Goal: Task Accomplishment & Management: Manage account settings

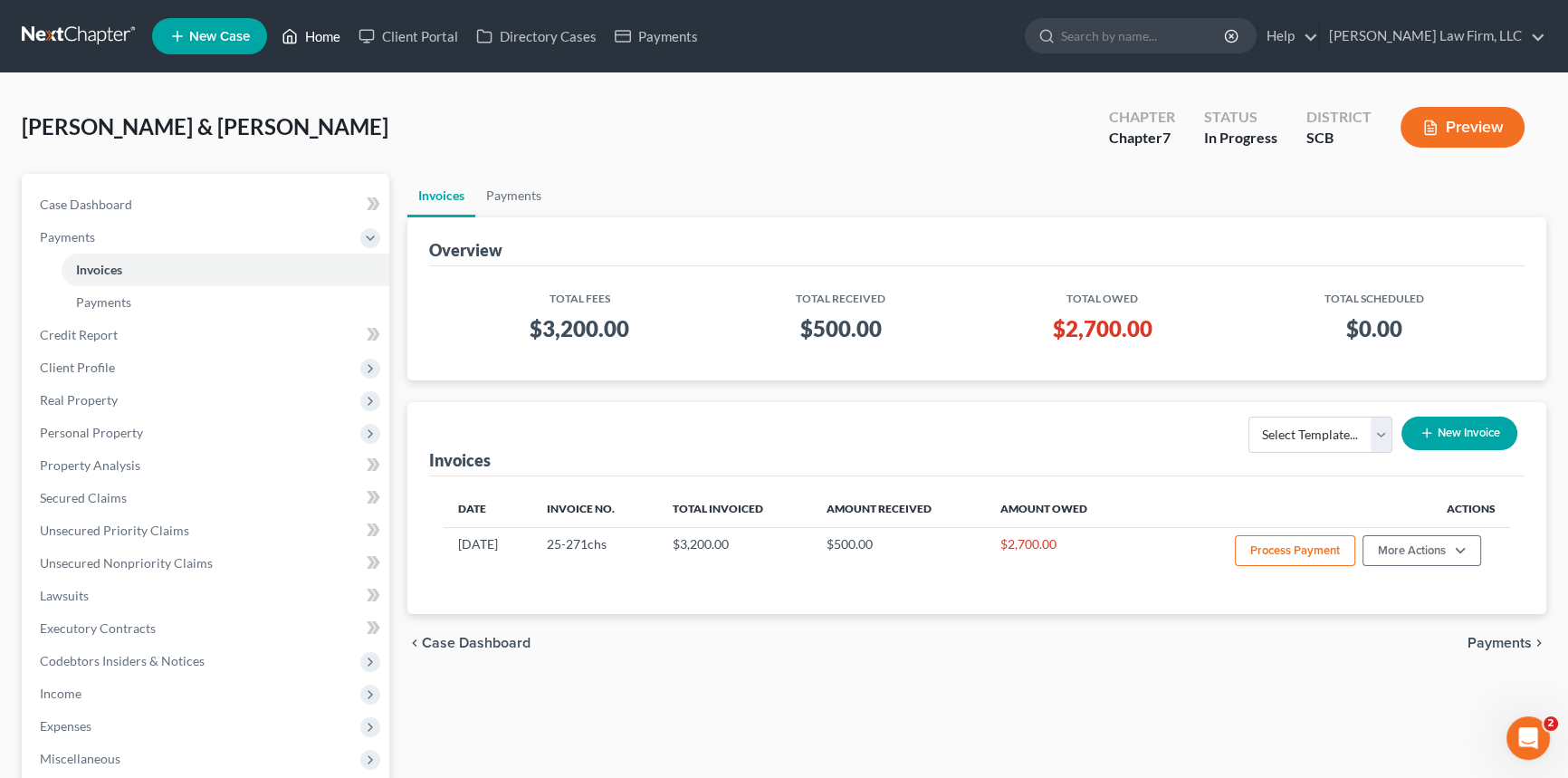
click at [330, 26] on link "Home" at bounding box center [311, 35] width 76 height 32
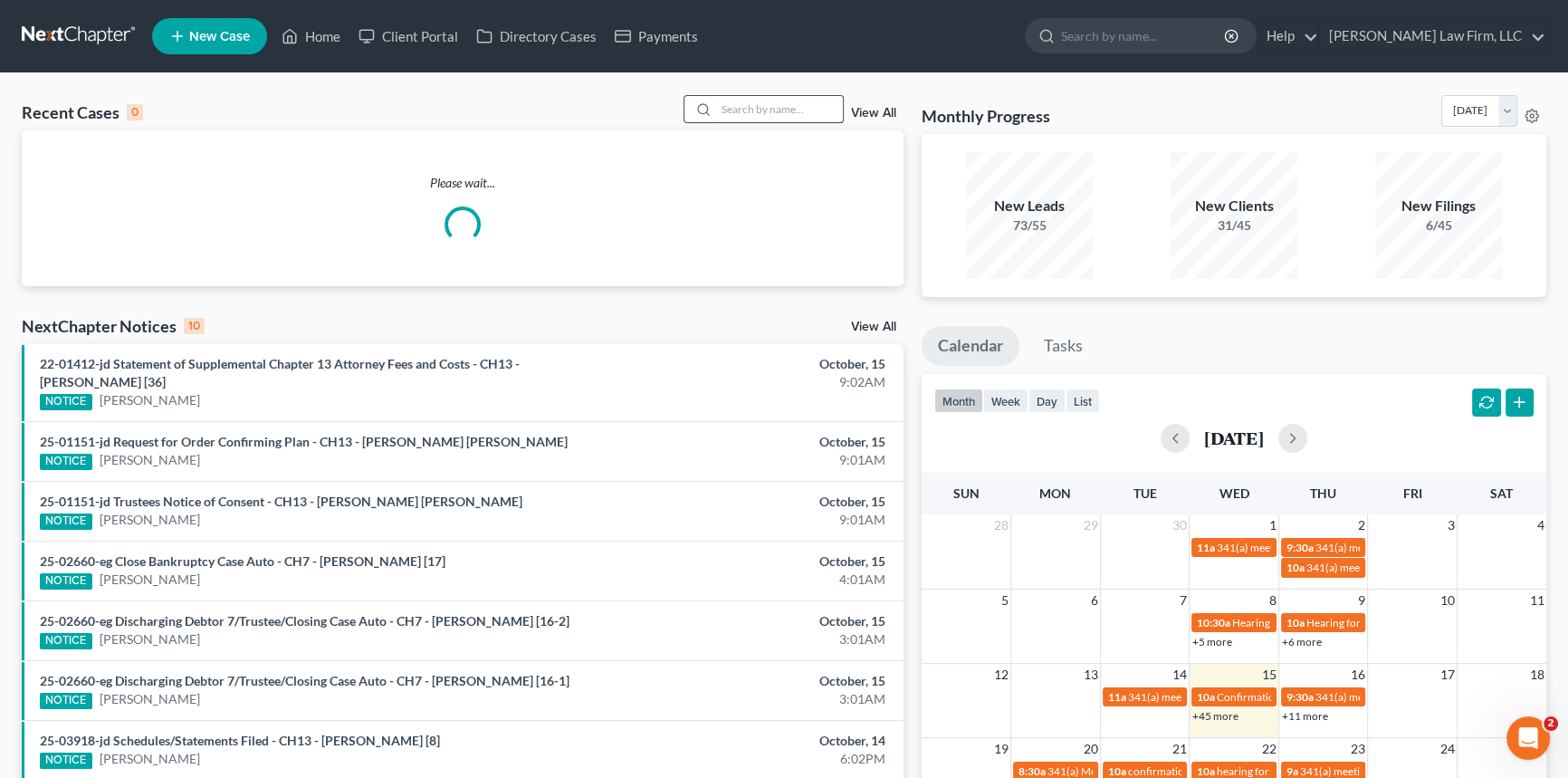
click at [725, 105] on input "search" at bounding box center [779, 109] width 126 height 26
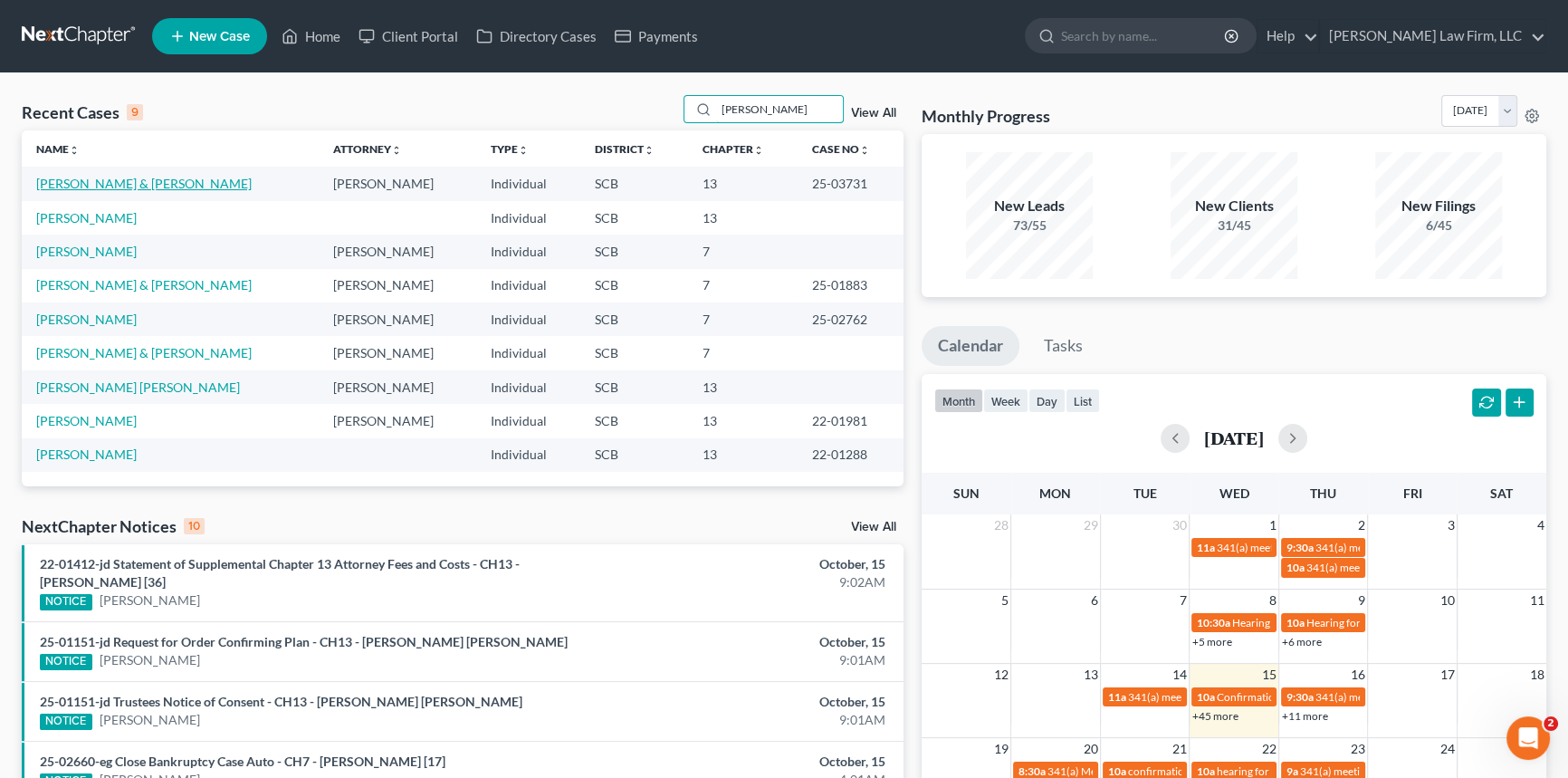
type input "[PERSON_NAME]"
click at [139, 182] on link "[PERSON_NAME] & [PERSON_NAME]" at bounding box center [144, 183] width 216 height 16
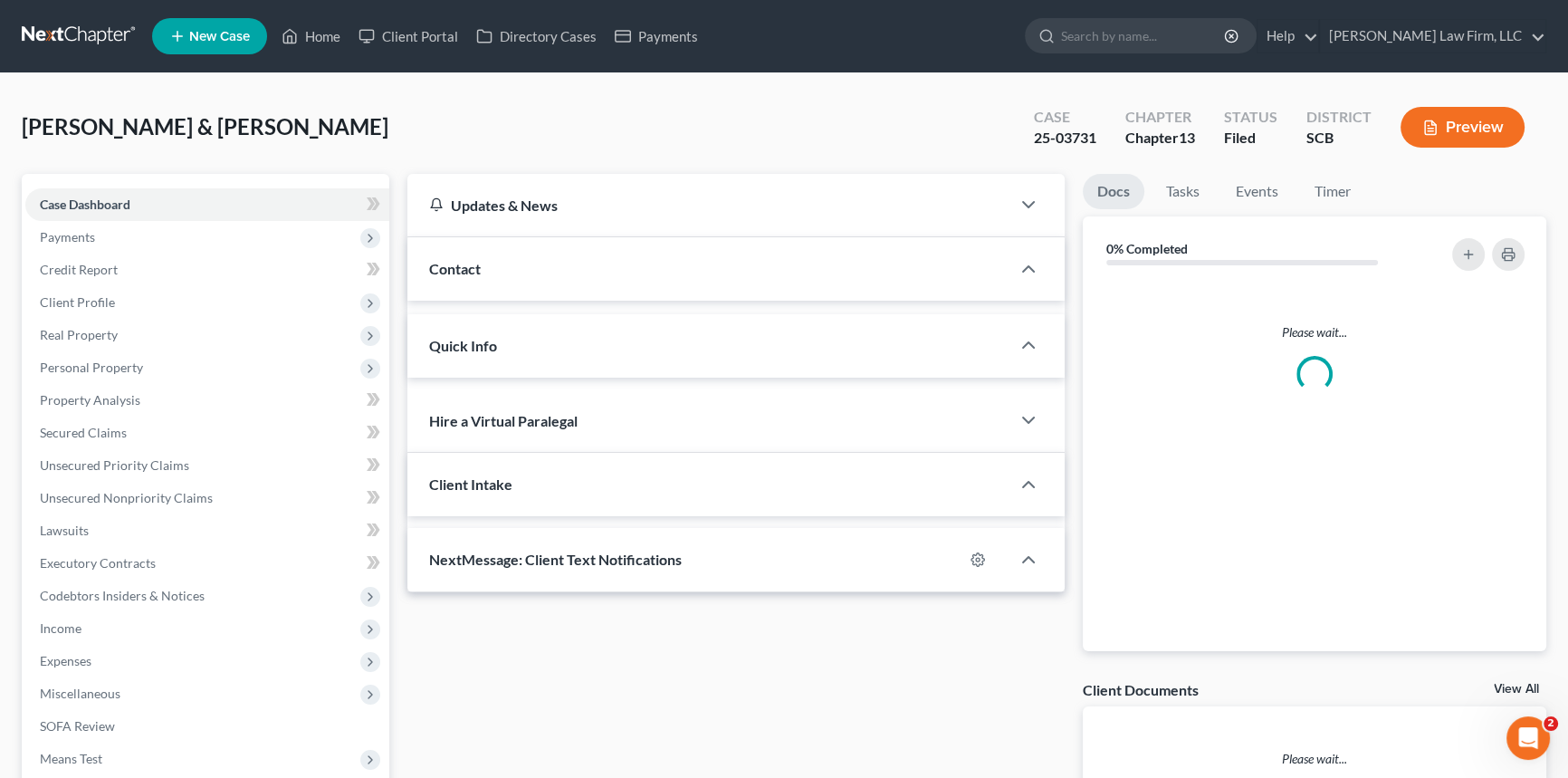
select select "0"
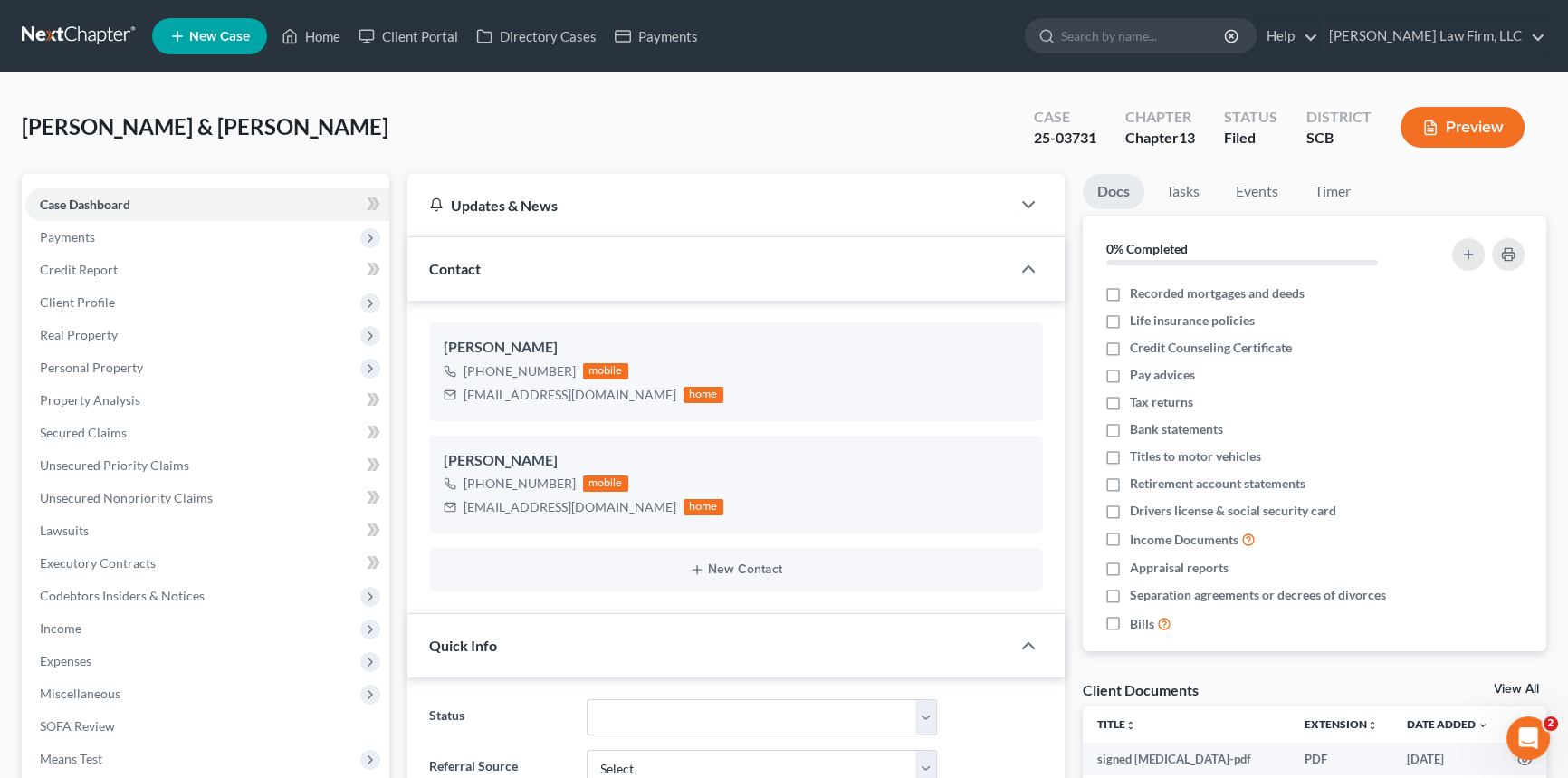
scroll to position [37, 0]
click at [319, 35] on link "Home" at bounding box center [311, 35] width 76 height 32
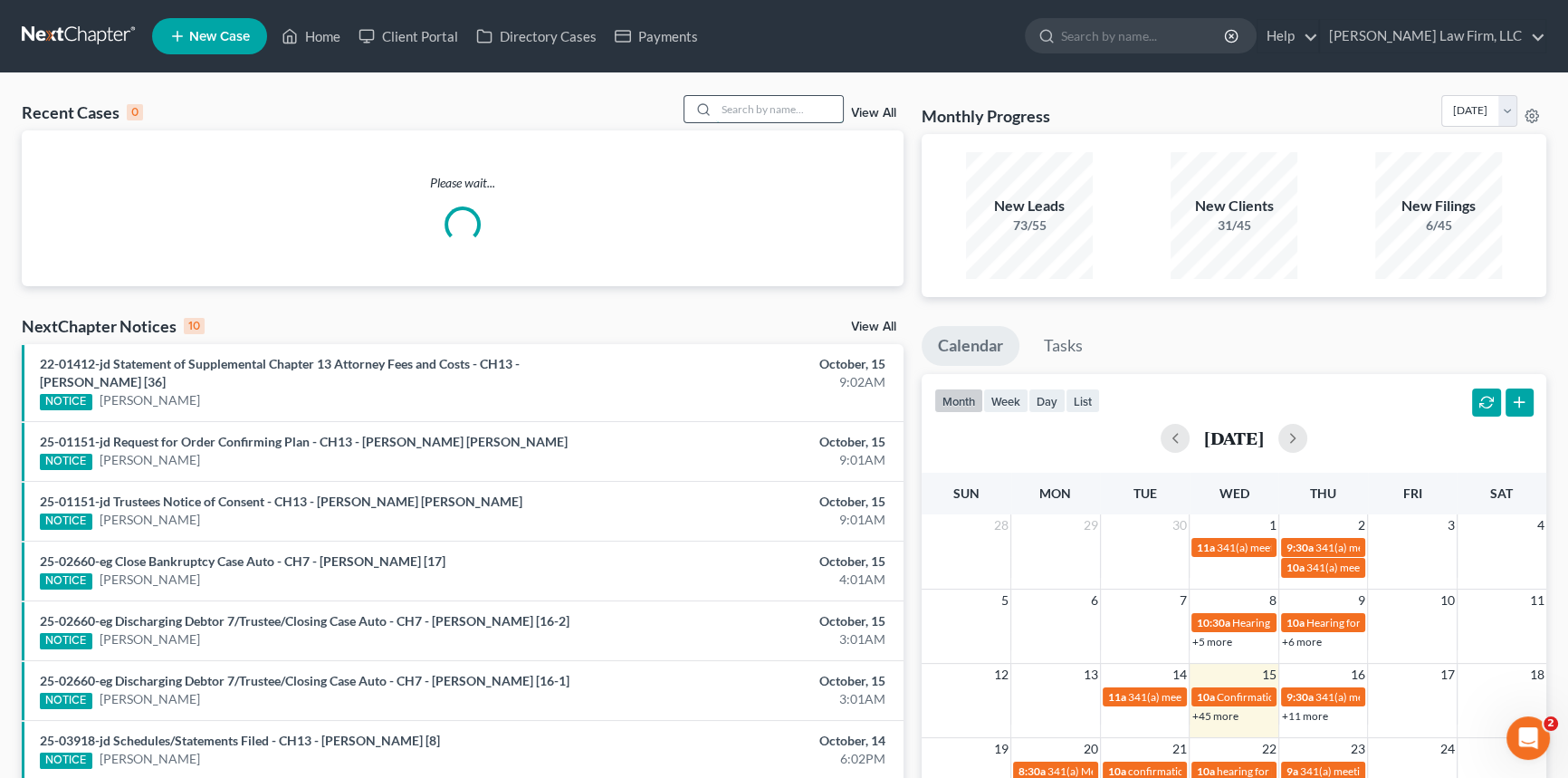
click at [731, 119] on input "search" at bounding box center [779, 109] width 126 height 26
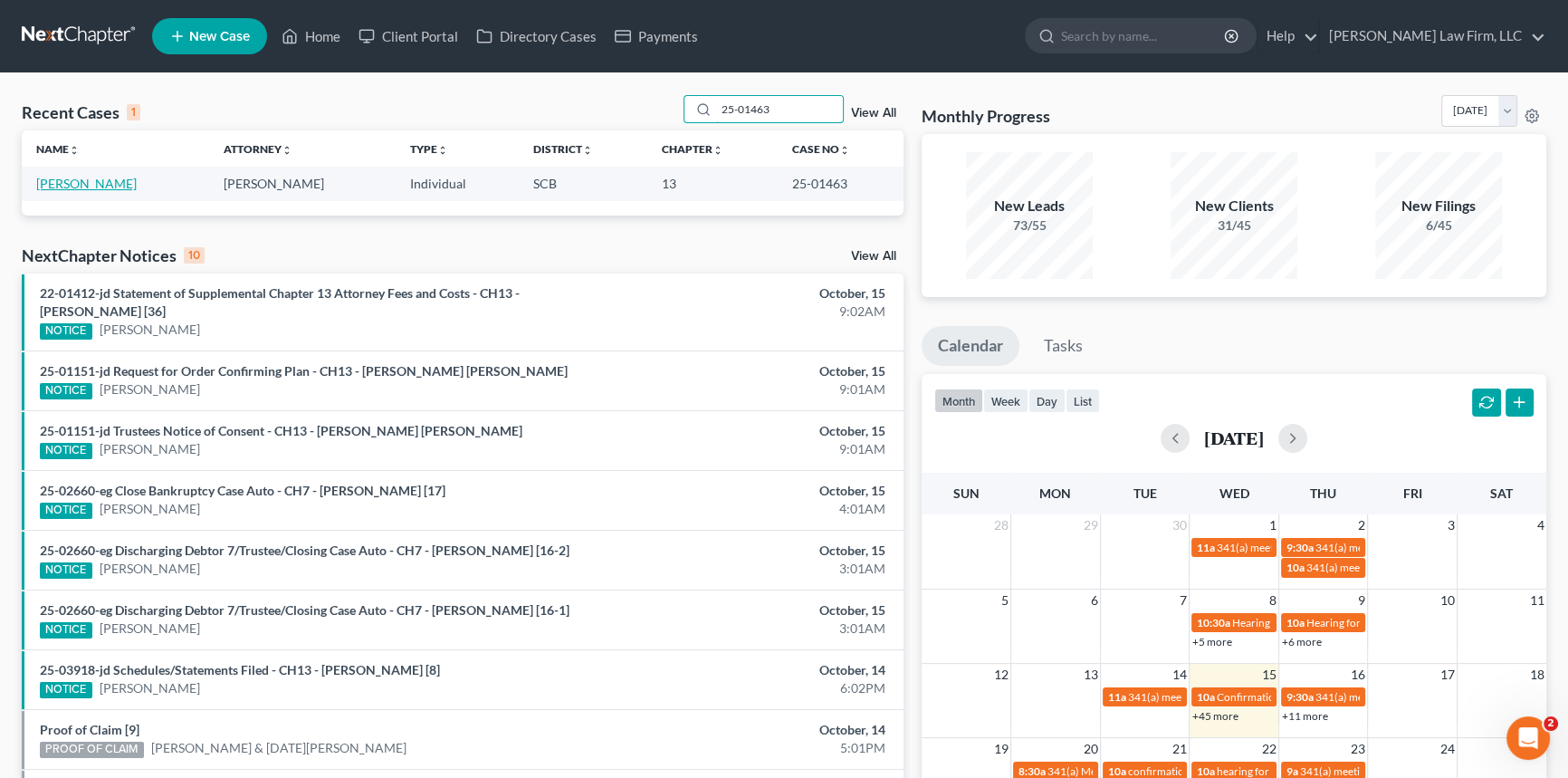
type input "25-01463"
click at [112, 179] on link "[PERSON_NAME]" at bounding box center [86, 183] width 100 height 16
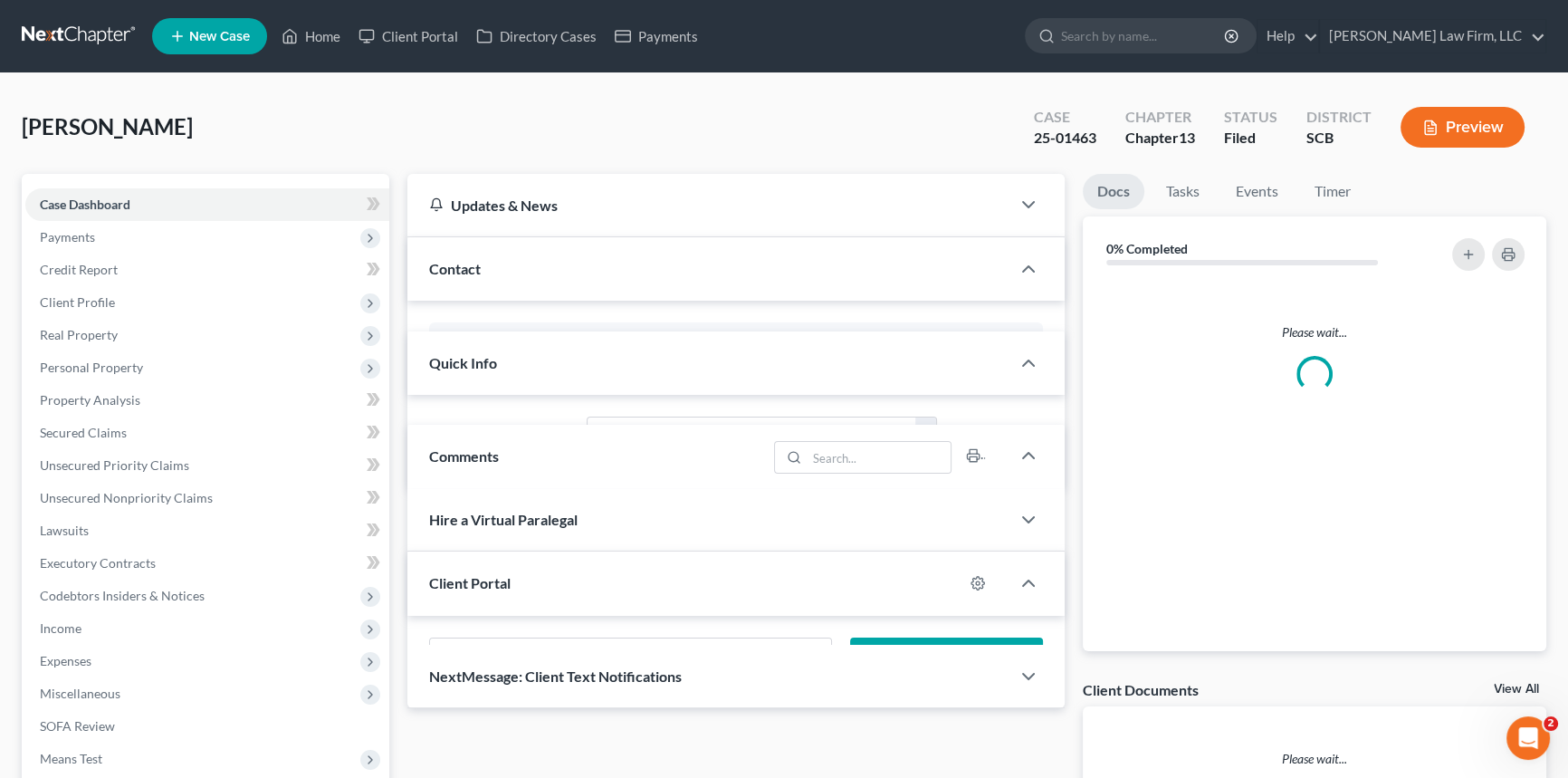
select select "1"
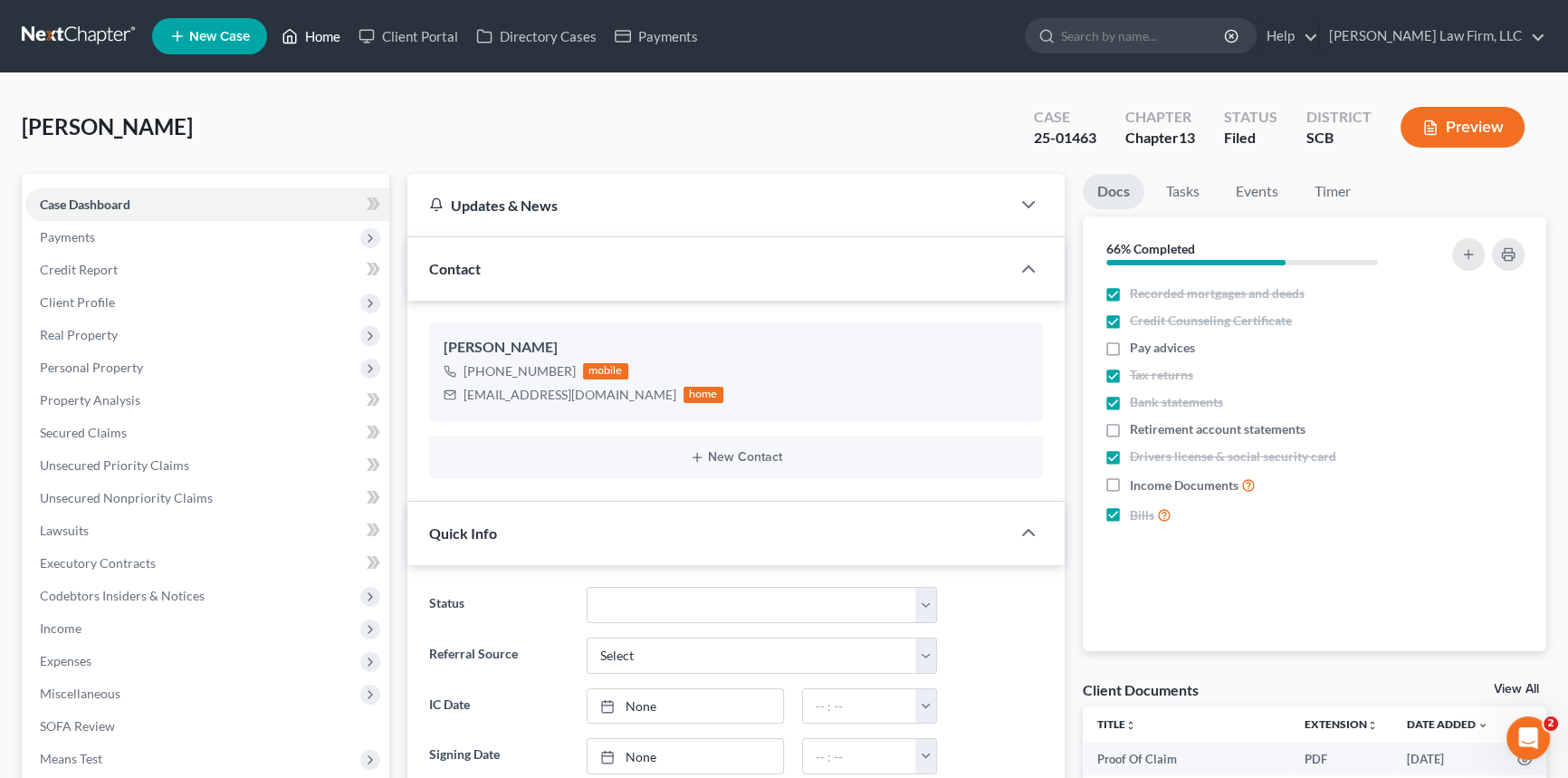
drag, startPoint x: 328, startPoint y: 32, endPoint x: 686, endPoint y: 161, distance: 380.5
click at [328, 34] on link "Home" at bounding box center [311, 35] width 76 height 32
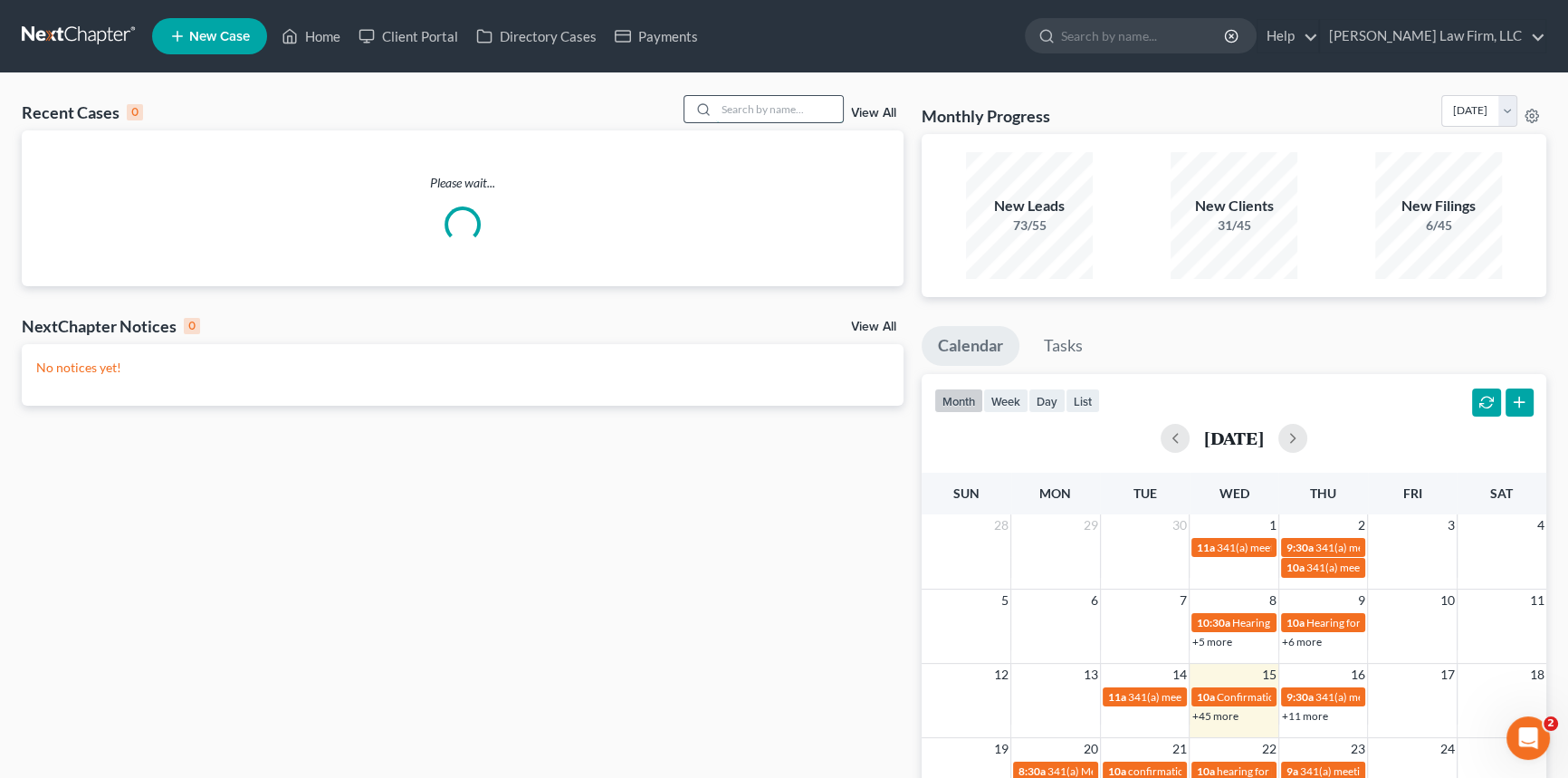
click at [751, 118] on input "search" at bounding box center [779, 109] width 126 height 26
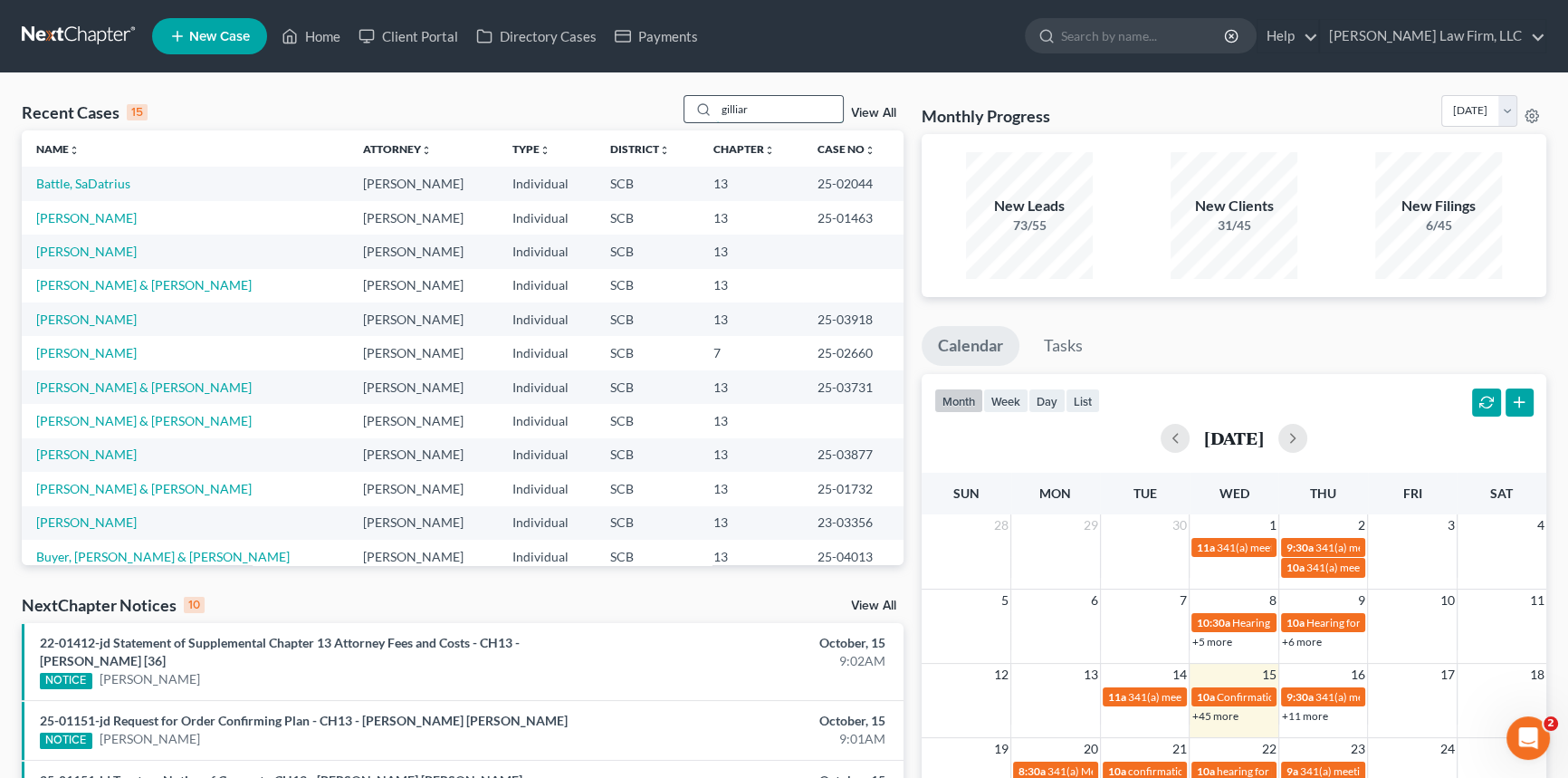
type input "[PERSON_NAME]"
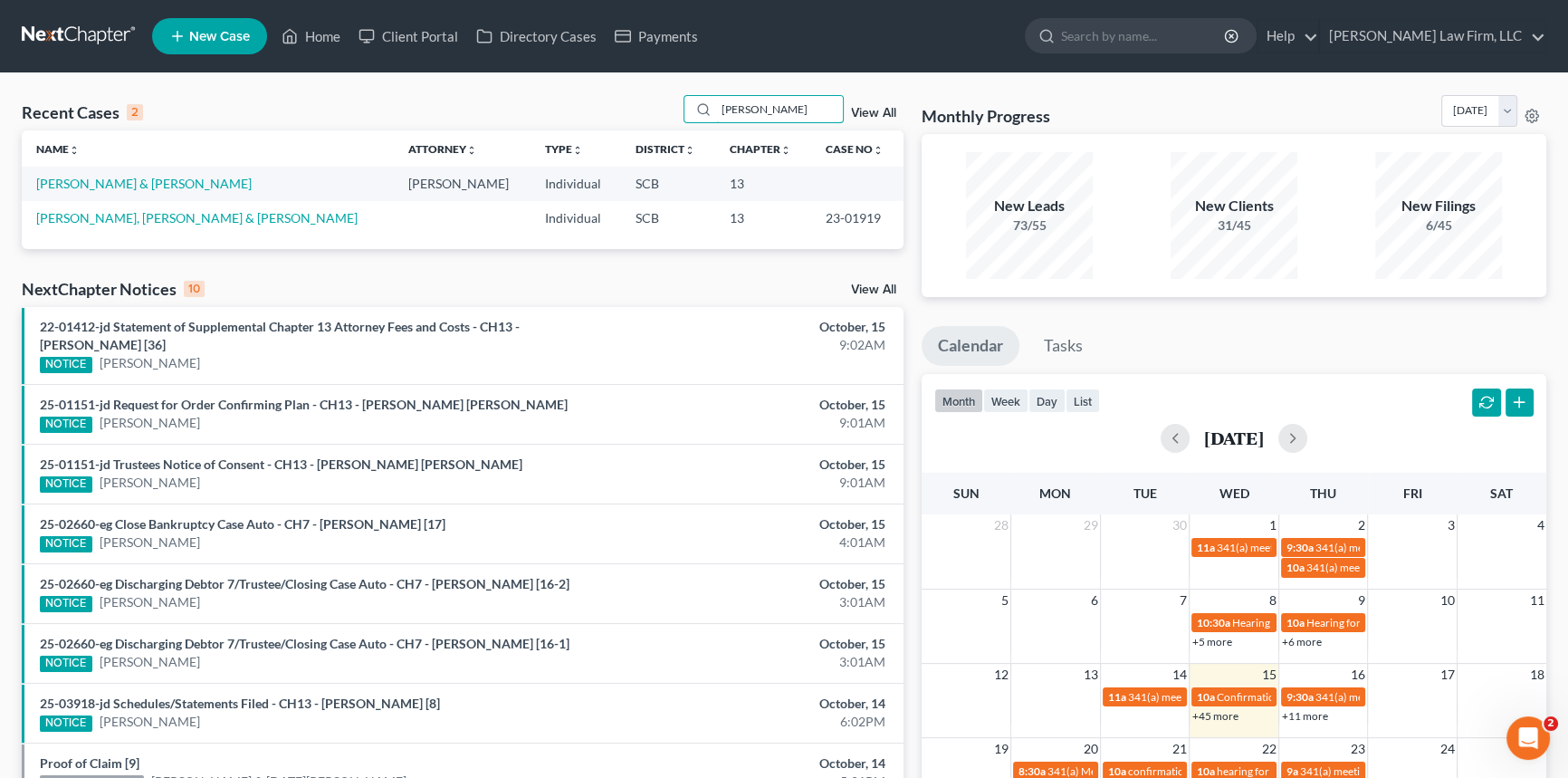
drag, startPoint x: 759, startPoint y: 108, endPoint x: 676, endPoint y: 136, distance: 87.6
click at [706, 115] on div "[PERSON_NAME]" at bounding box center [764, 109] width 161 height 28
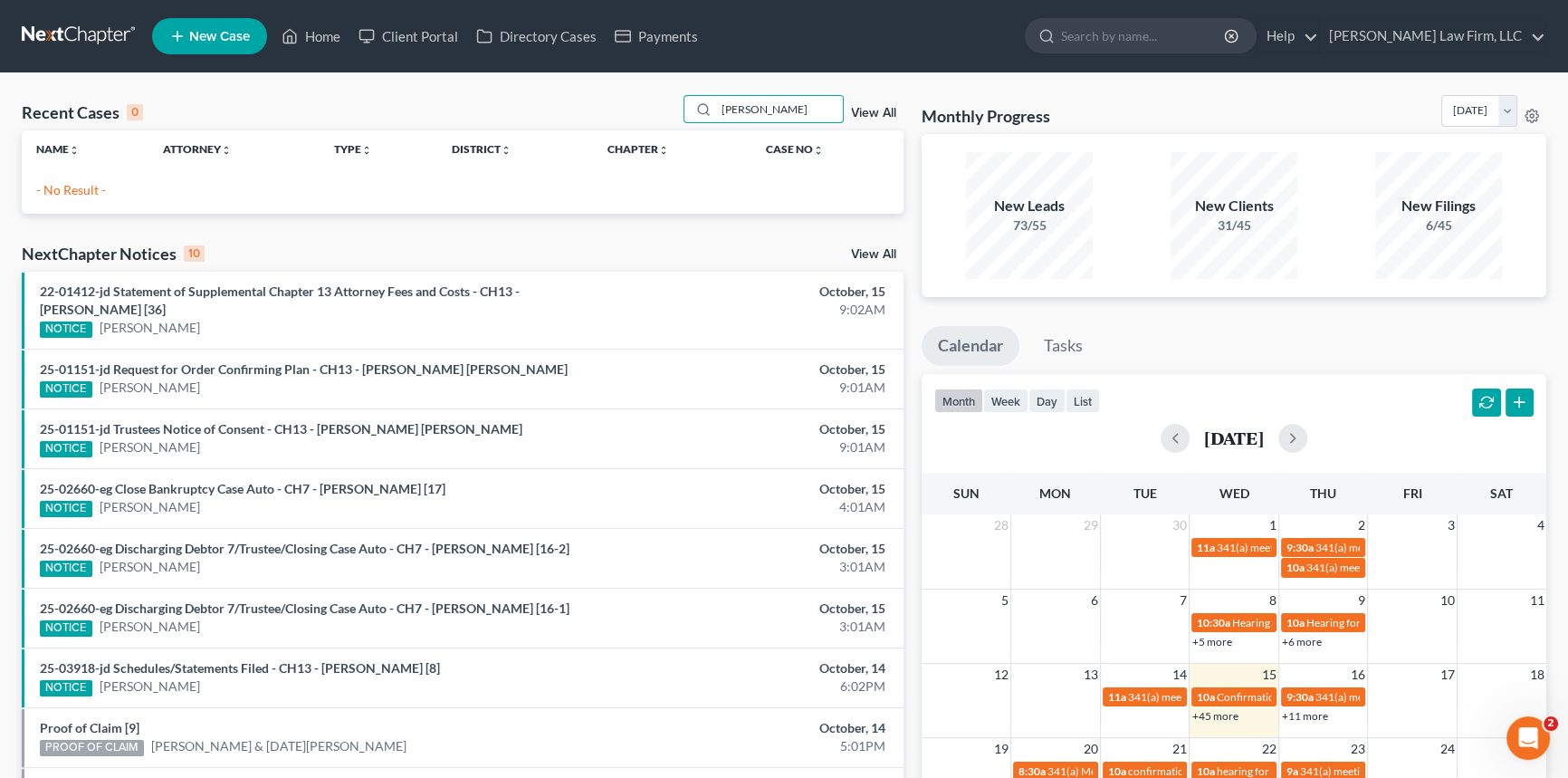
type input "[PERSON_NAME]"
drag, startPoint x: 759, startPoint y: 105, endPoint x: 719, endPoint y: 111, distance: 40.4
click at [719, 111] on input "[PERSON_NAME]" at bounding box center [779, 109] width 126 height 26
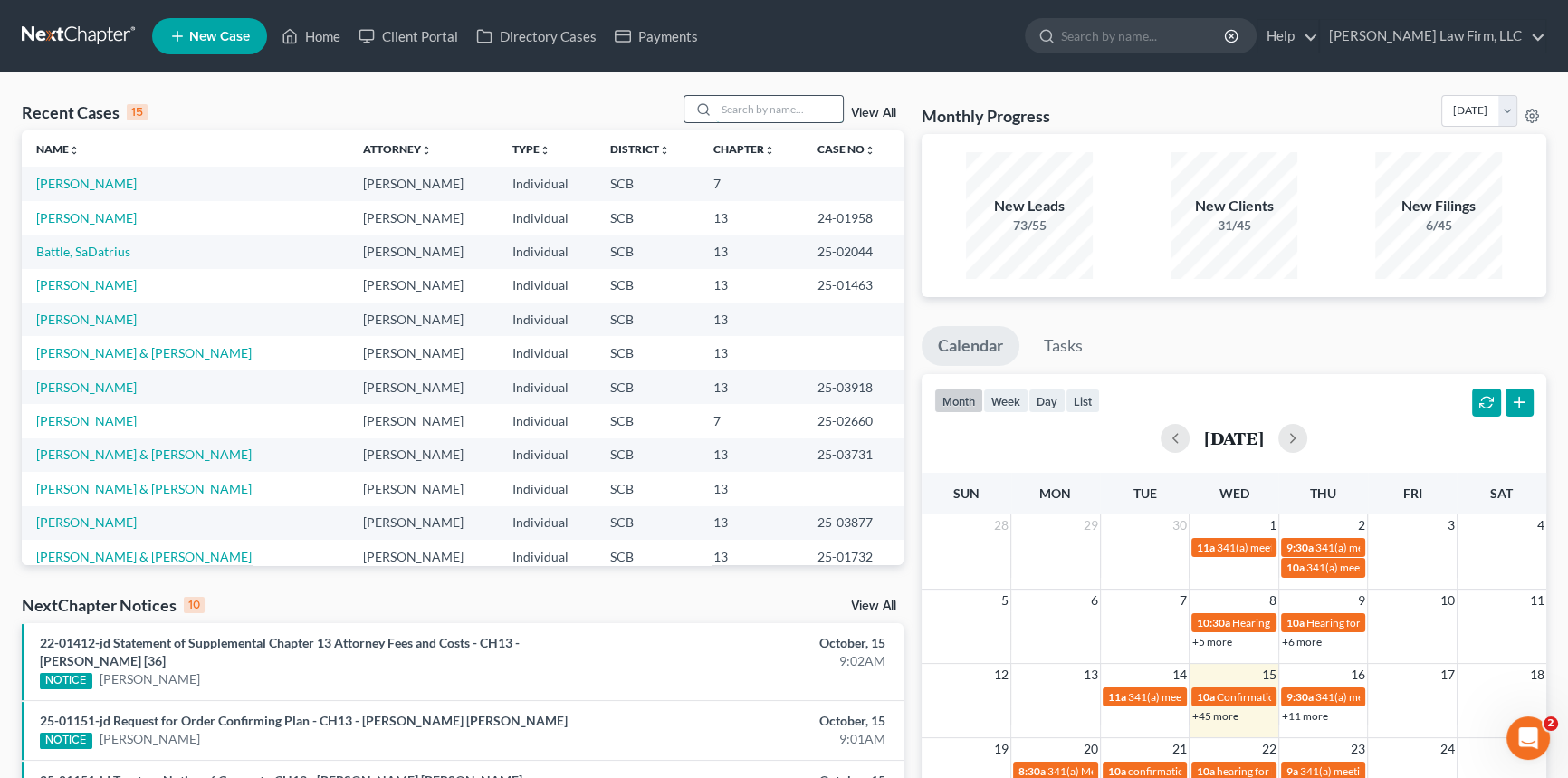
drag, startPoint x: 716, startPoint y: 103, endPoint x: 733, endPoint y: 100, distance: 17.3
click at [727, 101] on input "search" at bounding box center [779, 109] width 126 height 26
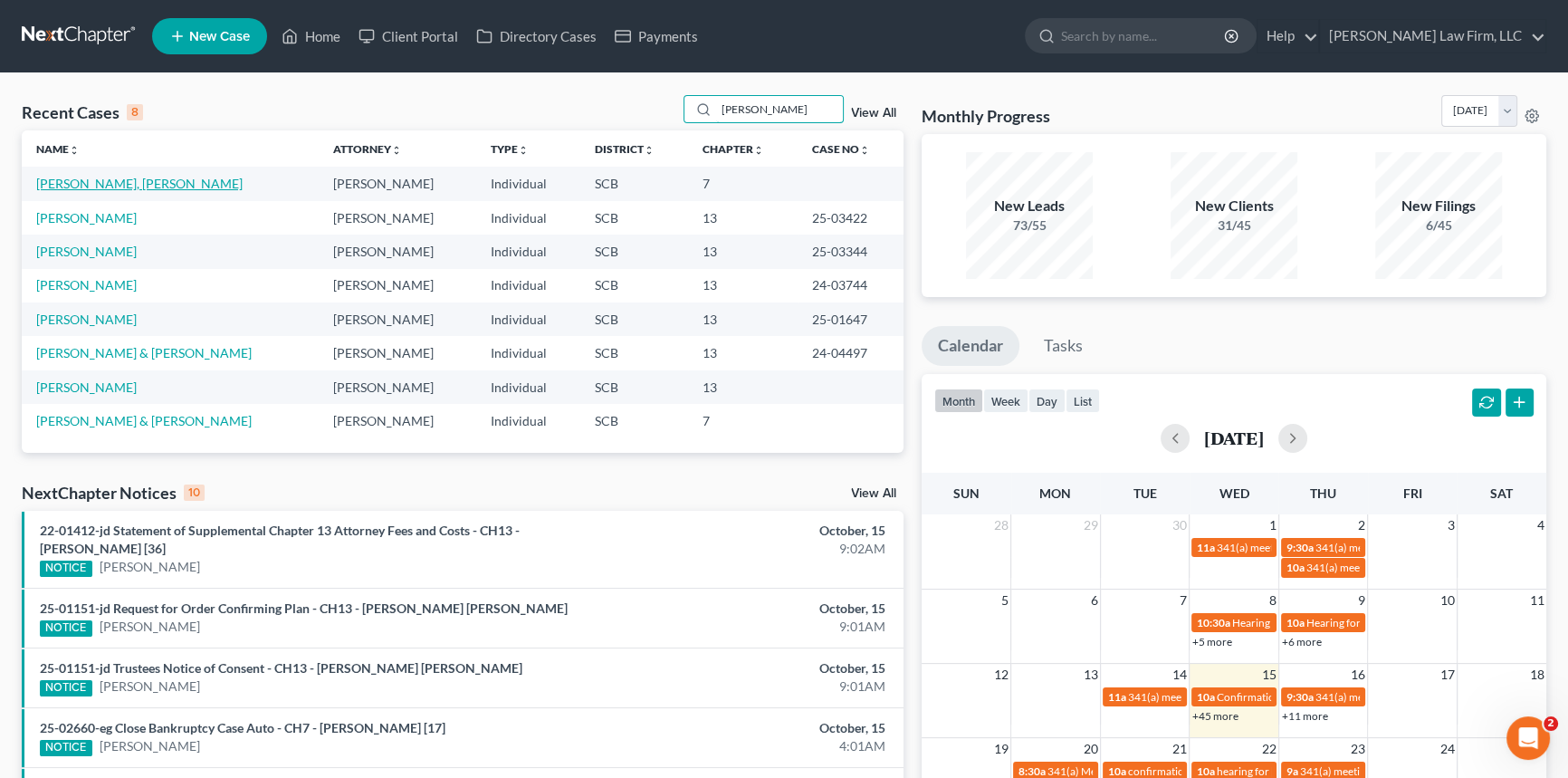
type input "[PERSON_NAME]"
click at [90, 179] on link "[PERSON_NAME], [PERSON_NAME]" at bounding box center [139, 183] width 206 height 16
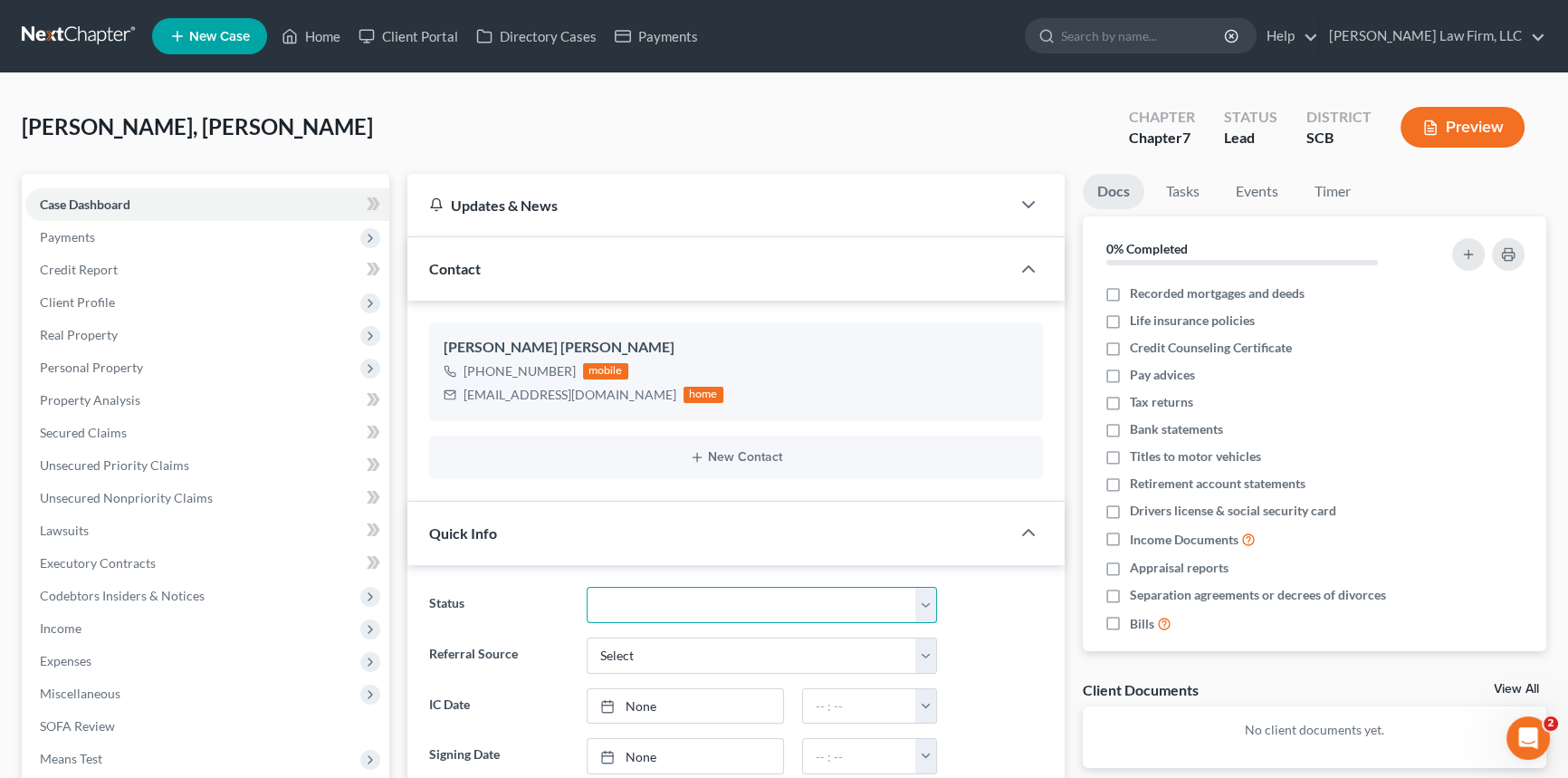
click at [926, 595] on select "Discharged Dismissed Filed In Progress Lead Lost Lead Ready to File To Review W…" at bounding box center [761, 604] width 350 height 36
select select "3"
click at [586, 587] on select "Discharged Dismissed Filed In Progress Lead Lost Lead Ready to File To Review W…" at bounding box center [761, 604] width 350 height 36
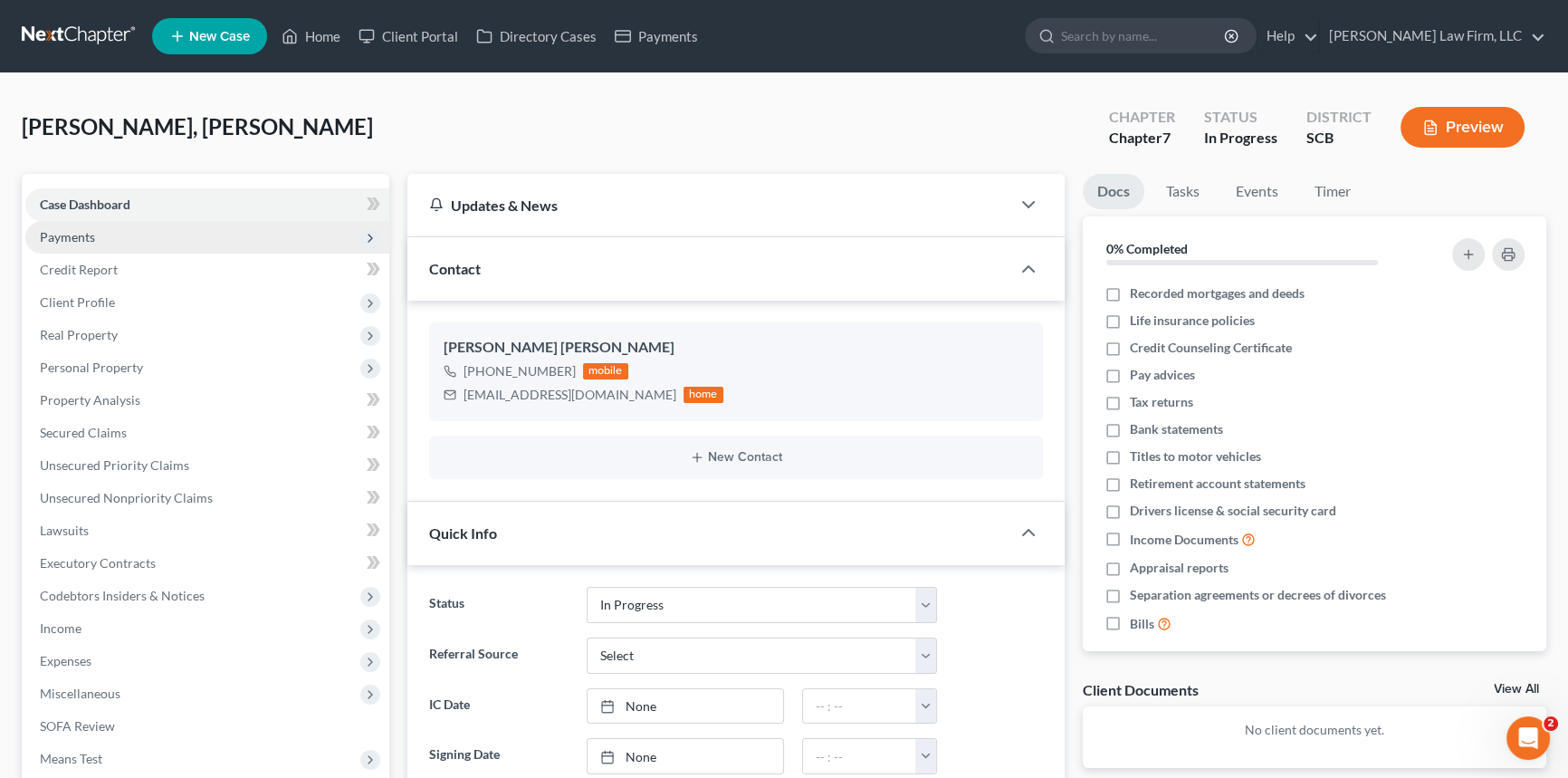
click at [59, 234] on span "Payments" at bounding box center [68, 237] width 55 height 16
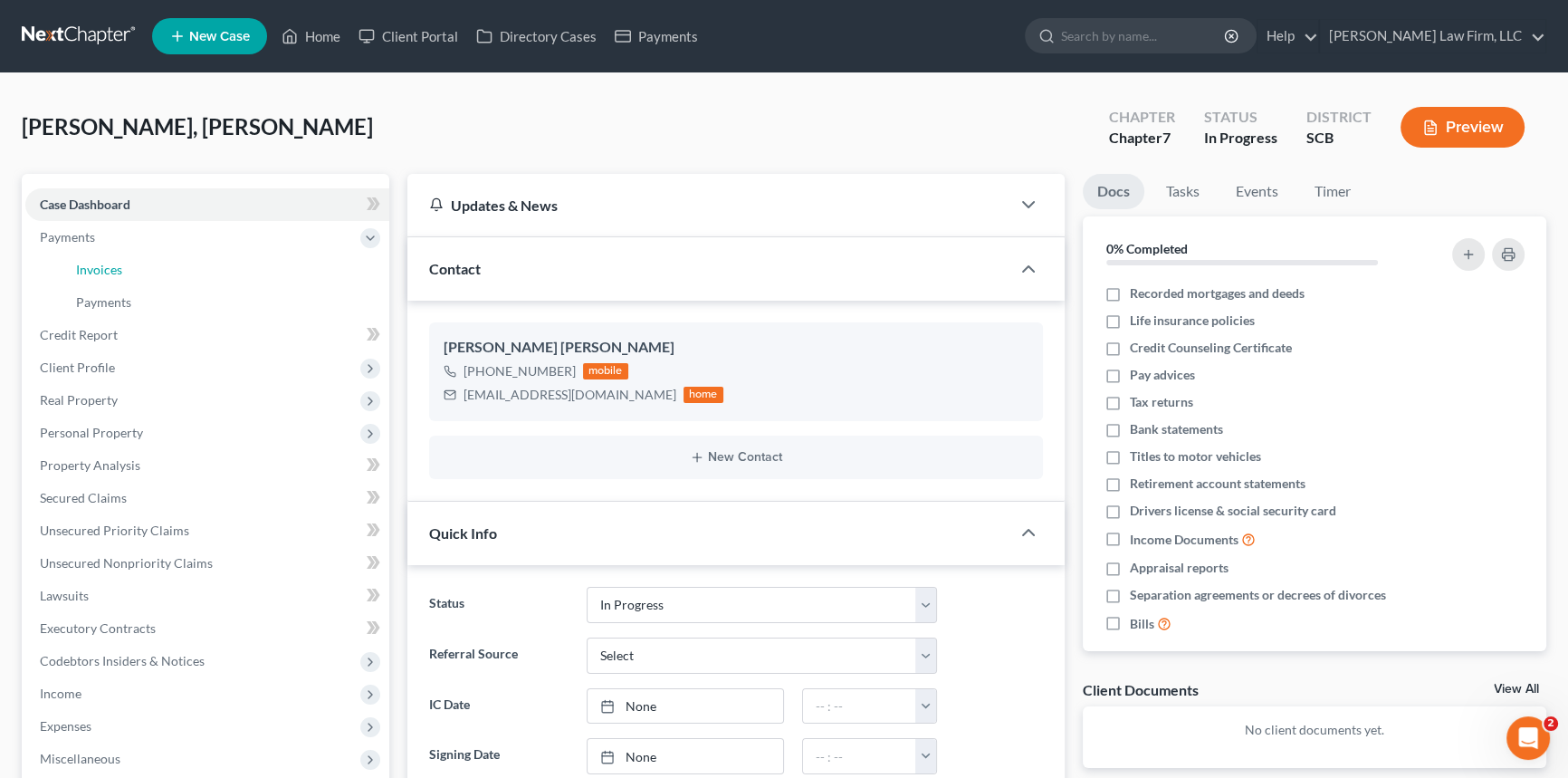
drag, startPoint x: 104, startPoint y: 262, endPoint x: 551, endPoint y: 320, distance: 450.7
click at [104, 263] on span "Invoices" at bounding box center [99, 270] width 46 height 16
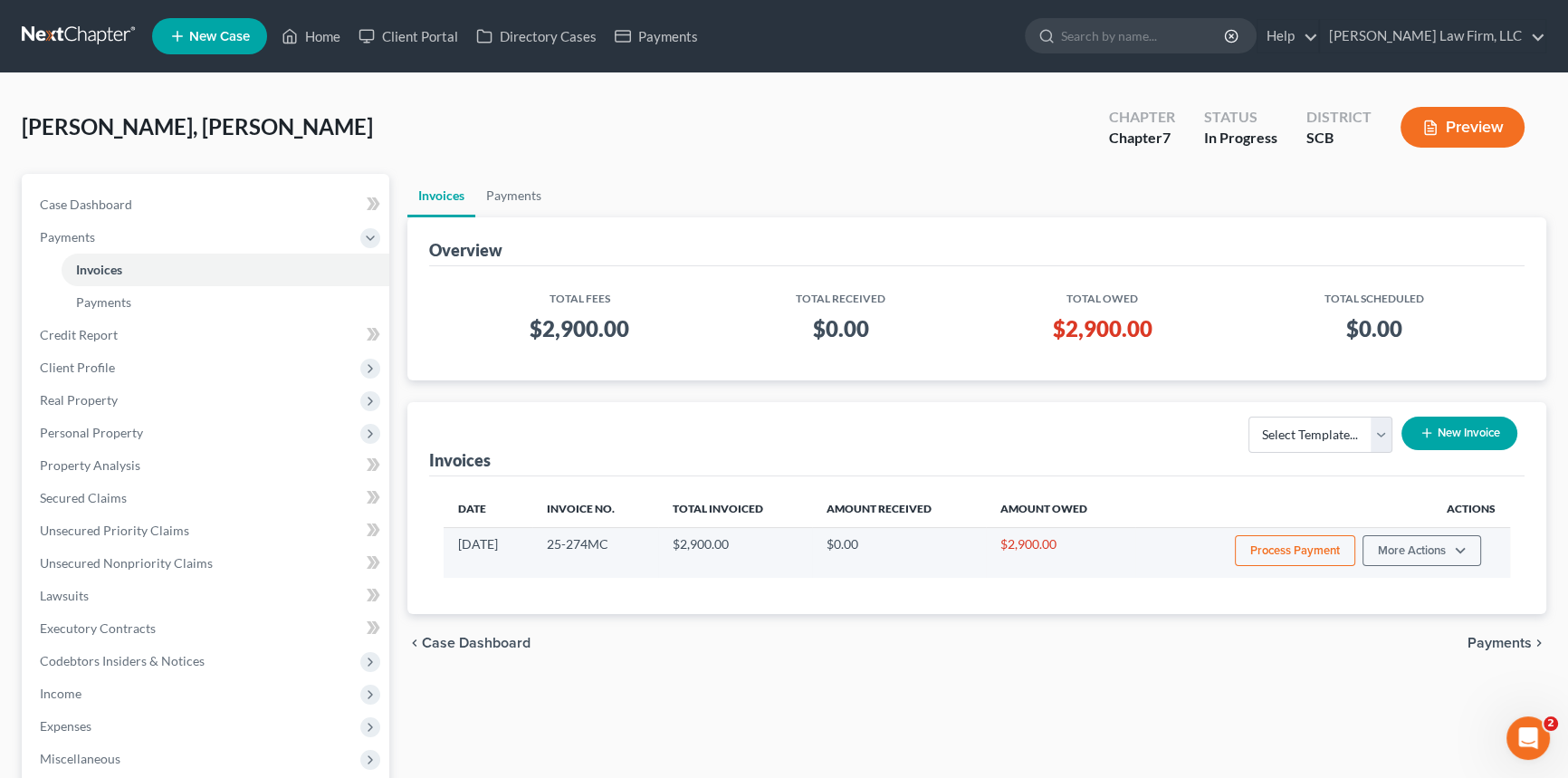
click at [1286, 552] on button "Process Payment" at bounding box center [1294, 550] width 121 height 30
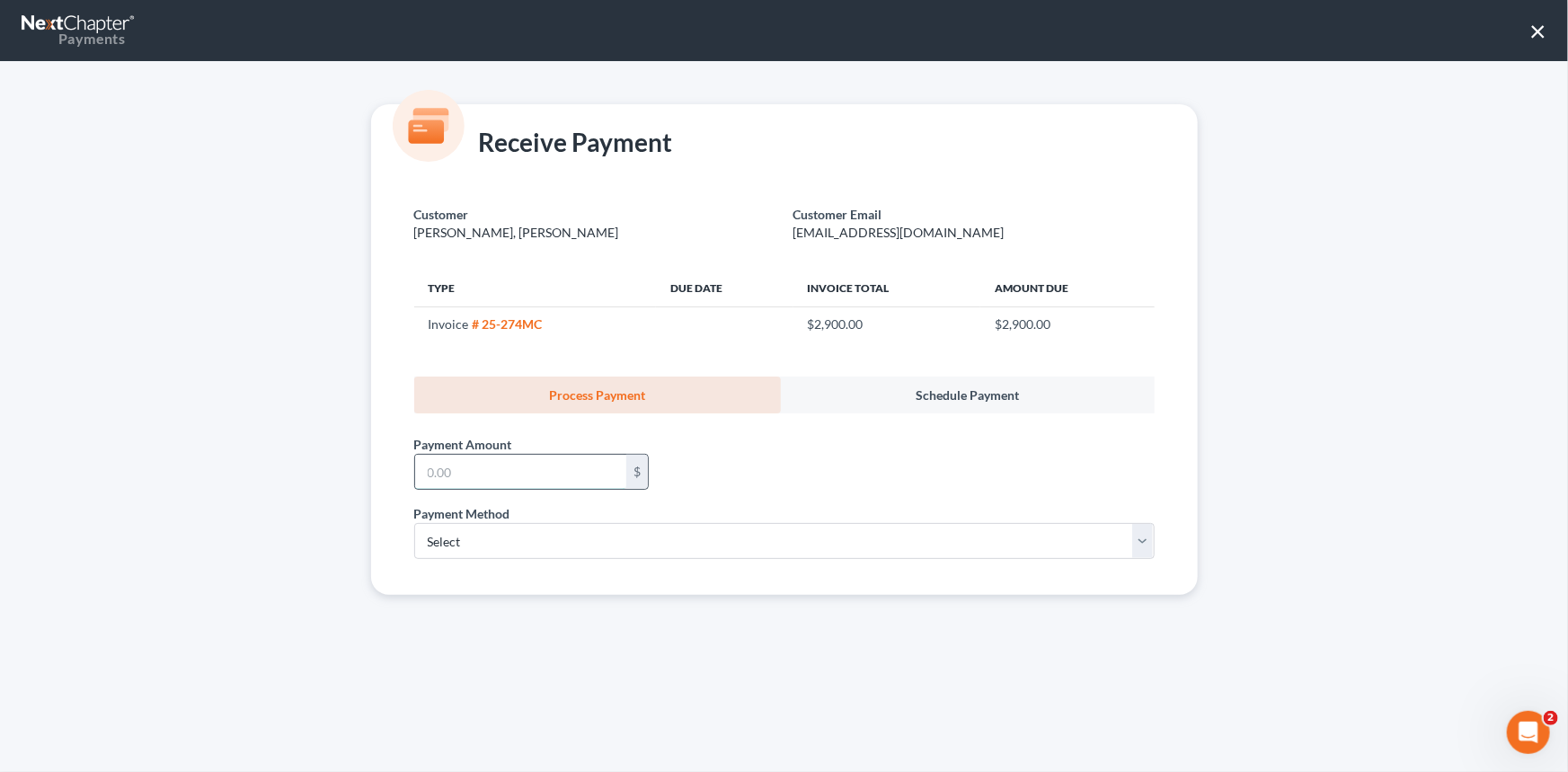
click at [461, 466] on input "text" at bounding box center [520, 471] width 211 height 34
type input "0"
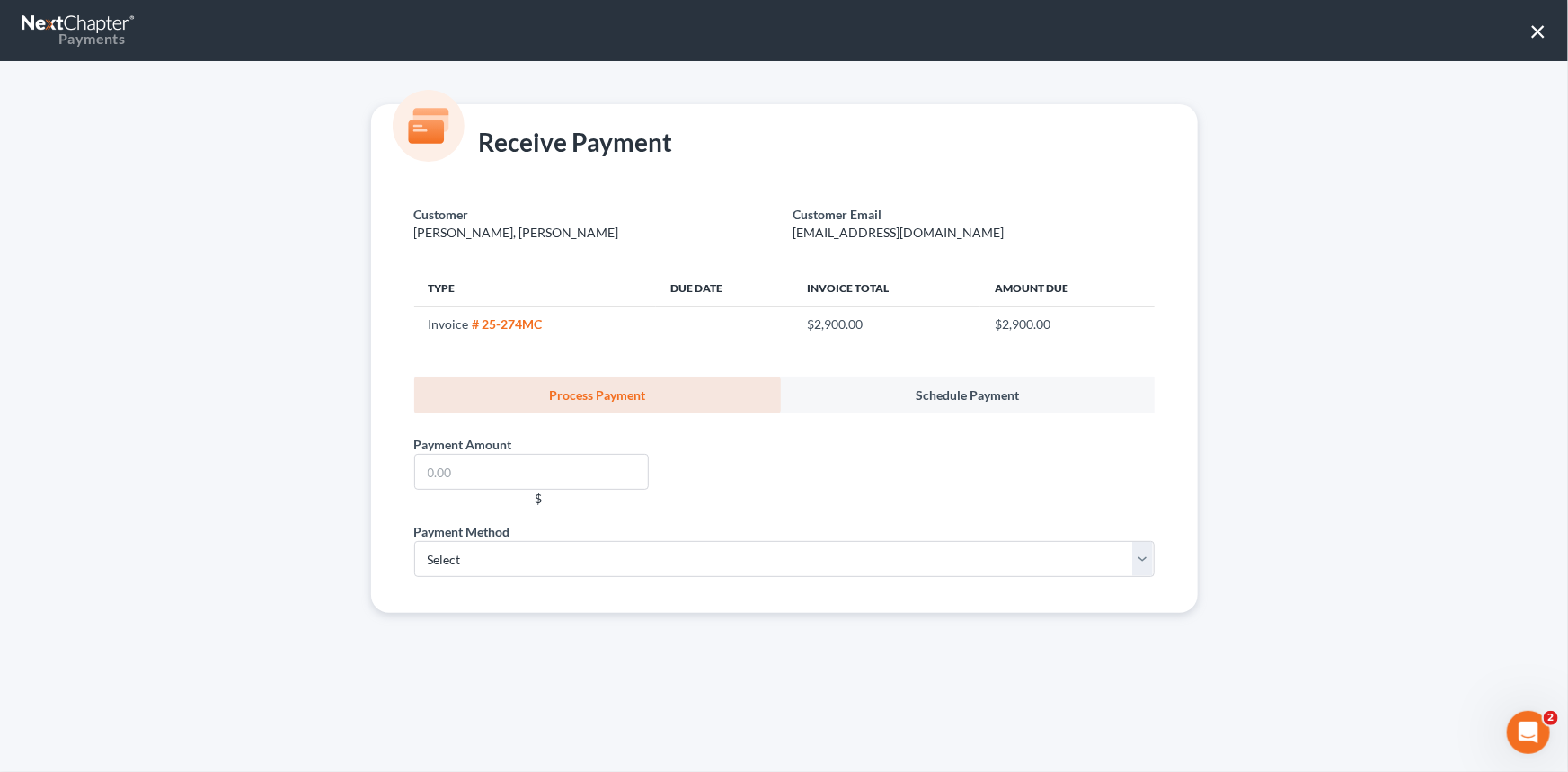
drag, startPoint x: 1536, startPoint y: 23, endPoint x: 415, endPoint y: 204, distance: 1135.5
click at [1536, 24] on button "×" at bounding box center [1538, 31] width 18 height 29
click at [1538, 23] on button "×" at bounding box center [1538, 31] width 18 height 29
click at [1531, 26] on button "×" at bounding box center [1538, 31] width 18 height 29
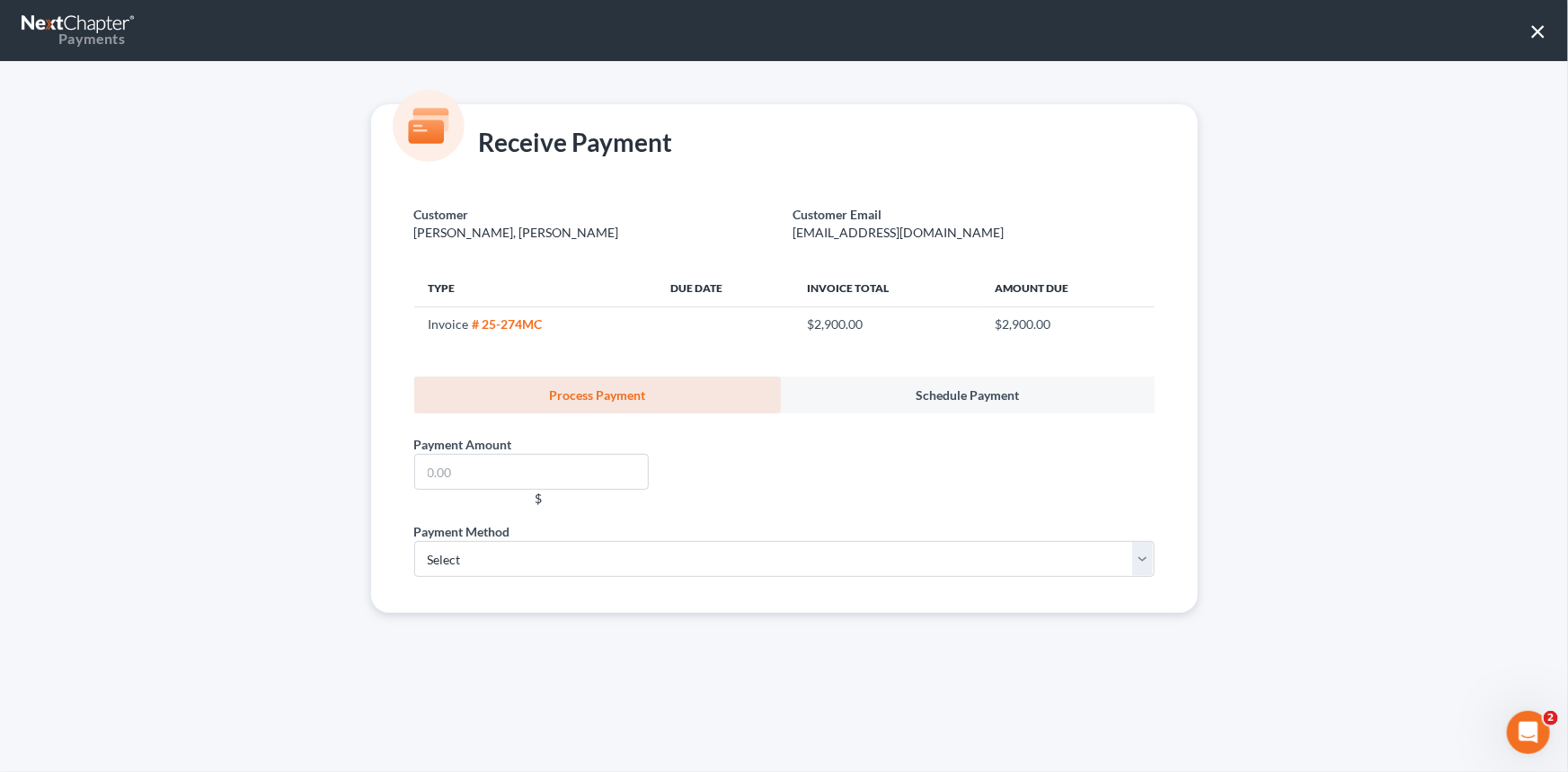
click at [1531, 26] on button "×" at bounding box center [1538, 31] width 18 height 29
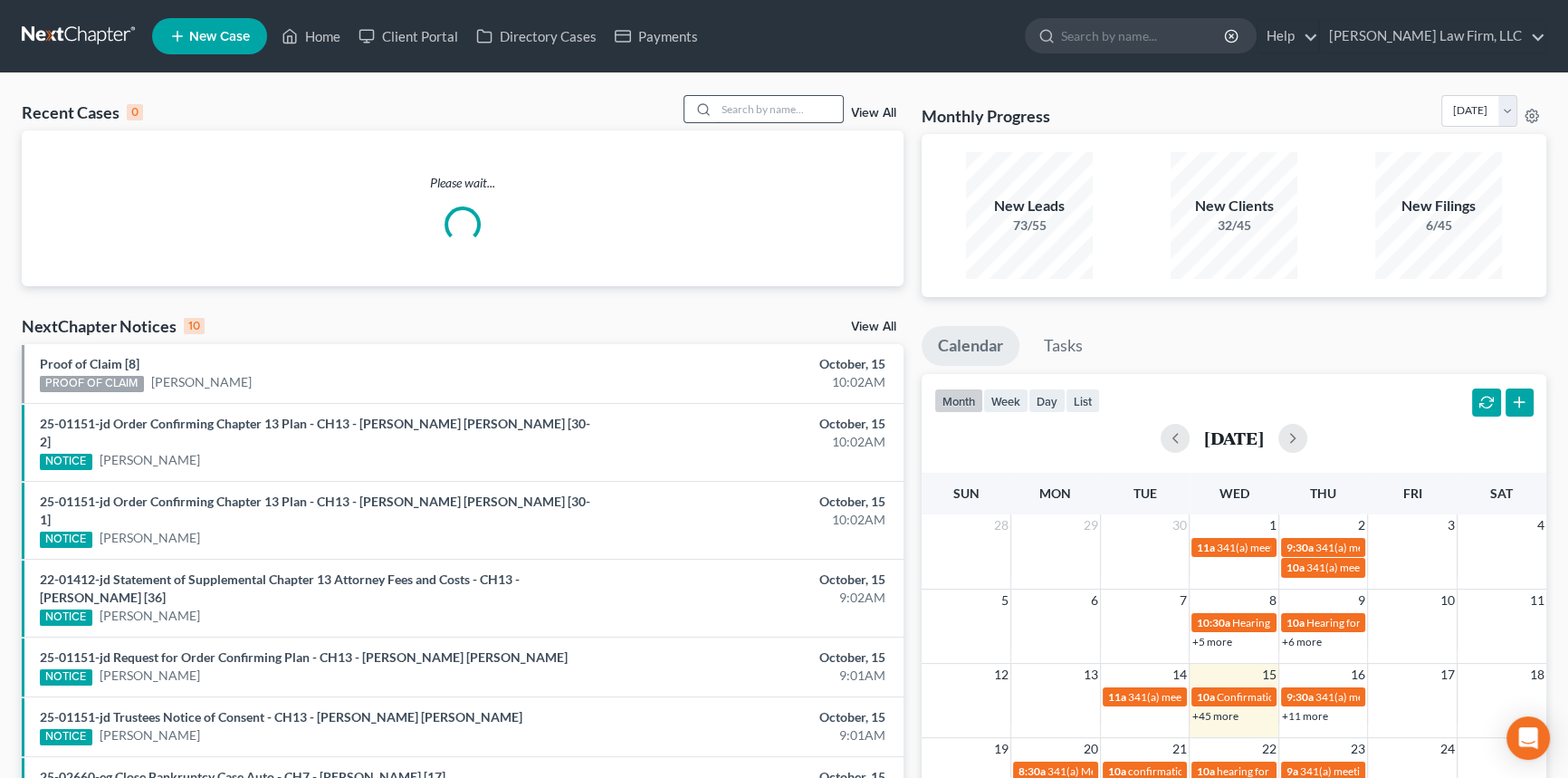
click at [715, 108] on div at bounding box center [764, 109] width 161 height 28
drag, startPoint x: 715, startPoint y: 109, endPoint x: 732, endPoint y: 109, distance: 17.0
click at [733, 107] on input "search" at bounding box center [779, 109] width 126 height 26
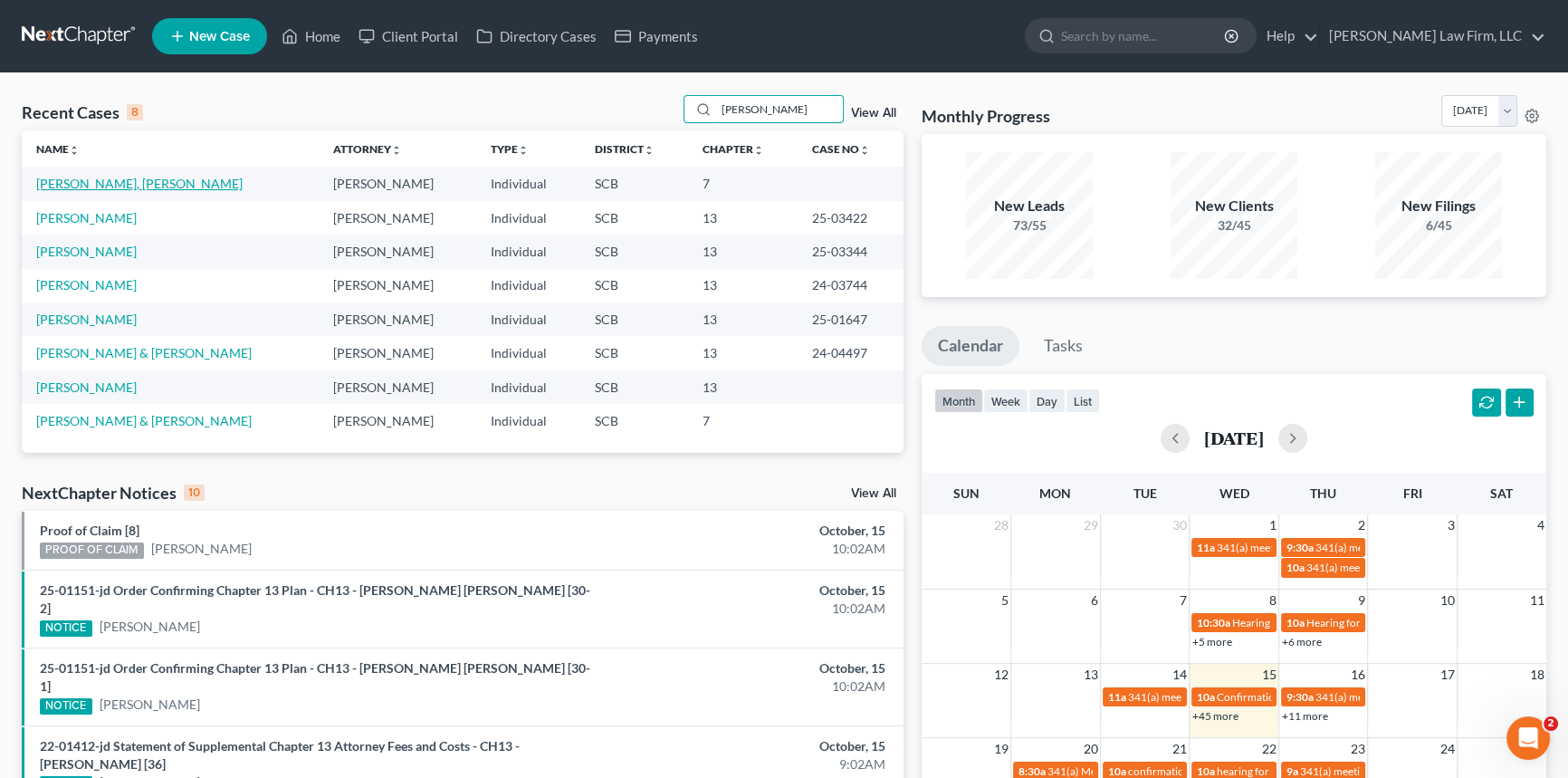
type input "[PERSON_NAME]"
click at [94, 182] on link "[PERSON_NAME], [PERSON_NAME]" at bounding box center [139, 183] width 206 height 16
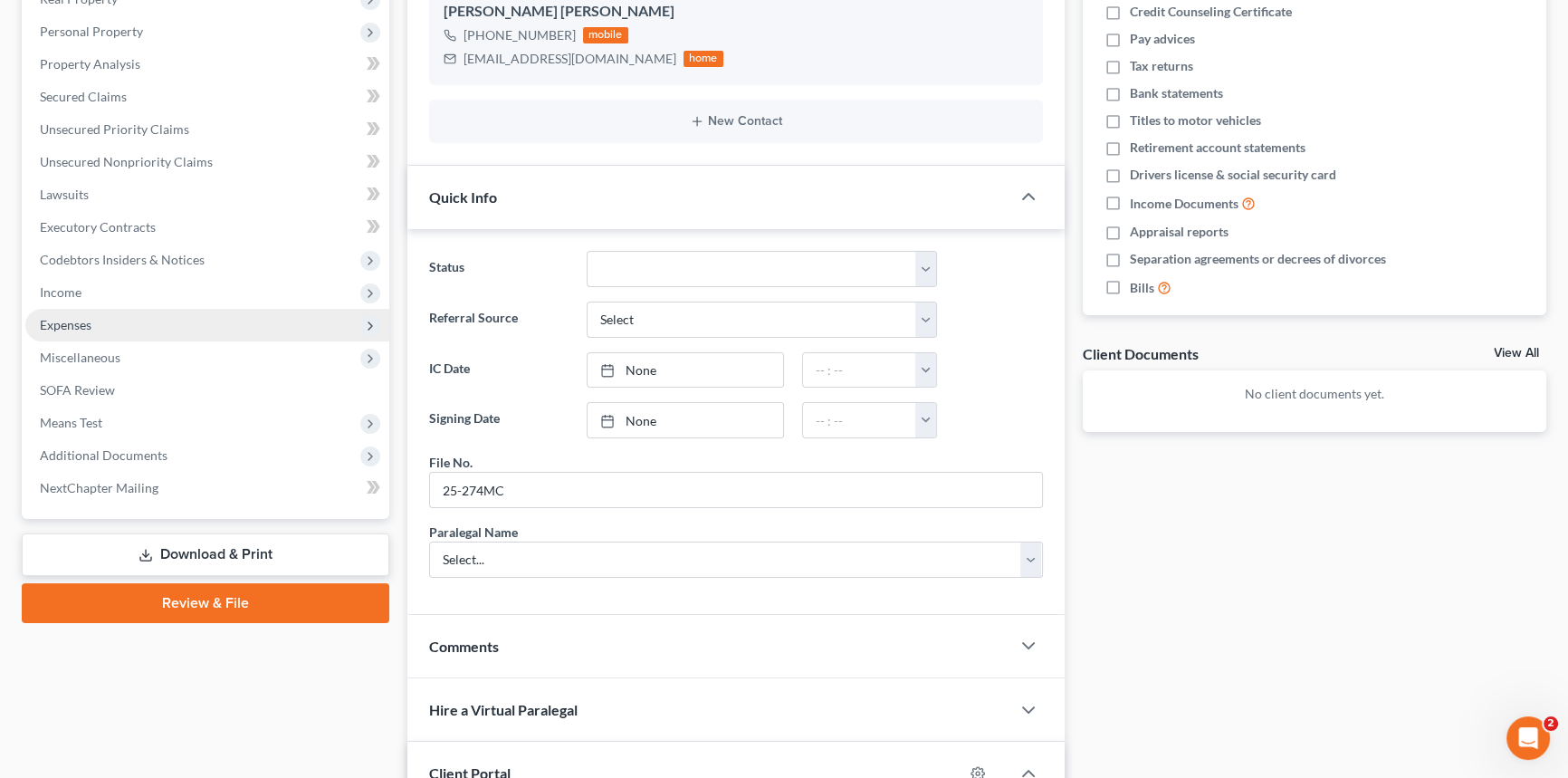
scroll to position [81, 0]
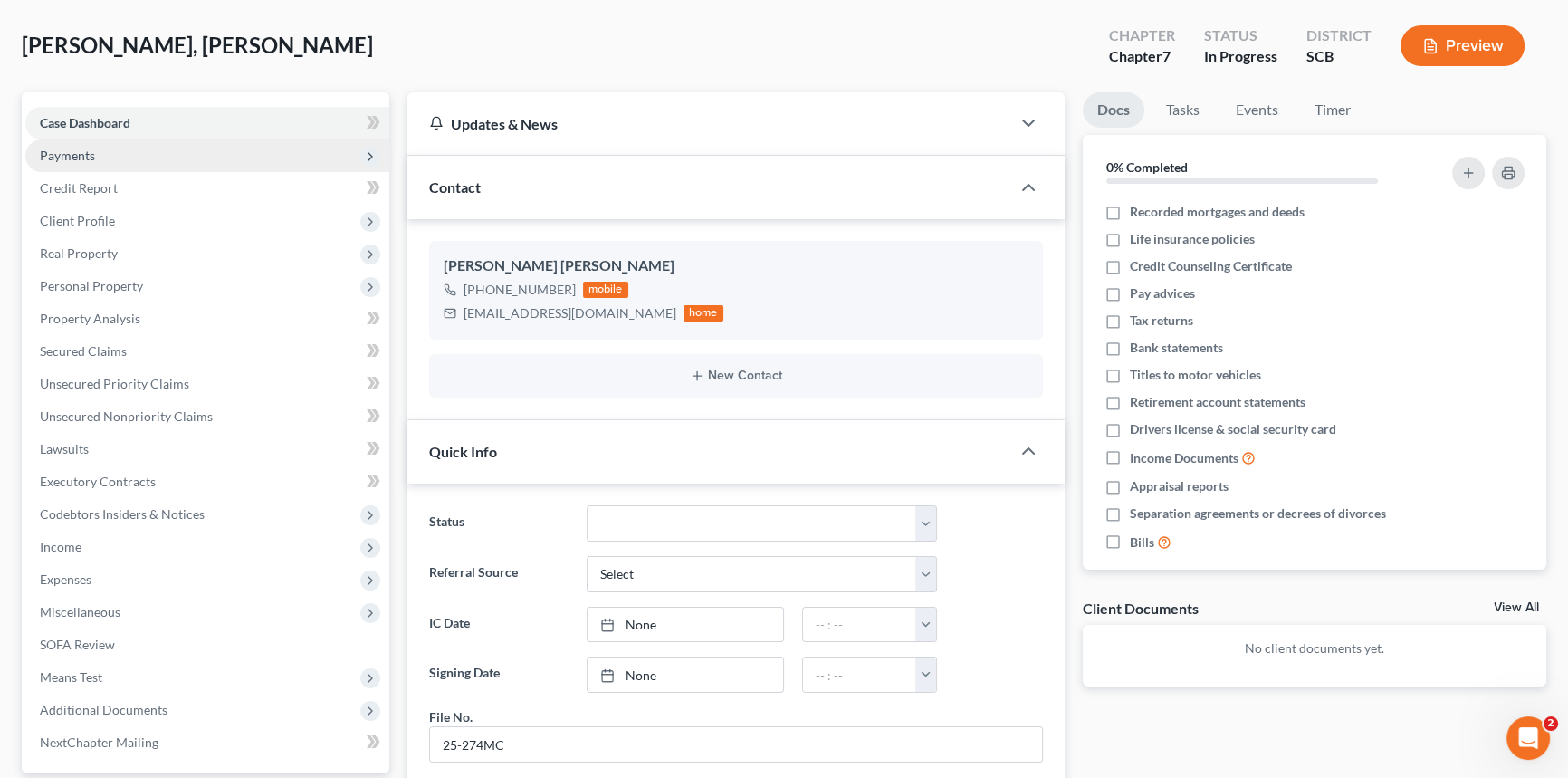
drag, startPoint x: 71, startPoint y: 146, endPoint x: 87, endPoint y: 138, distance: 17.9
click at [82, 140] on span "Payments" at bounding box center [207, 155] width 364 height 32
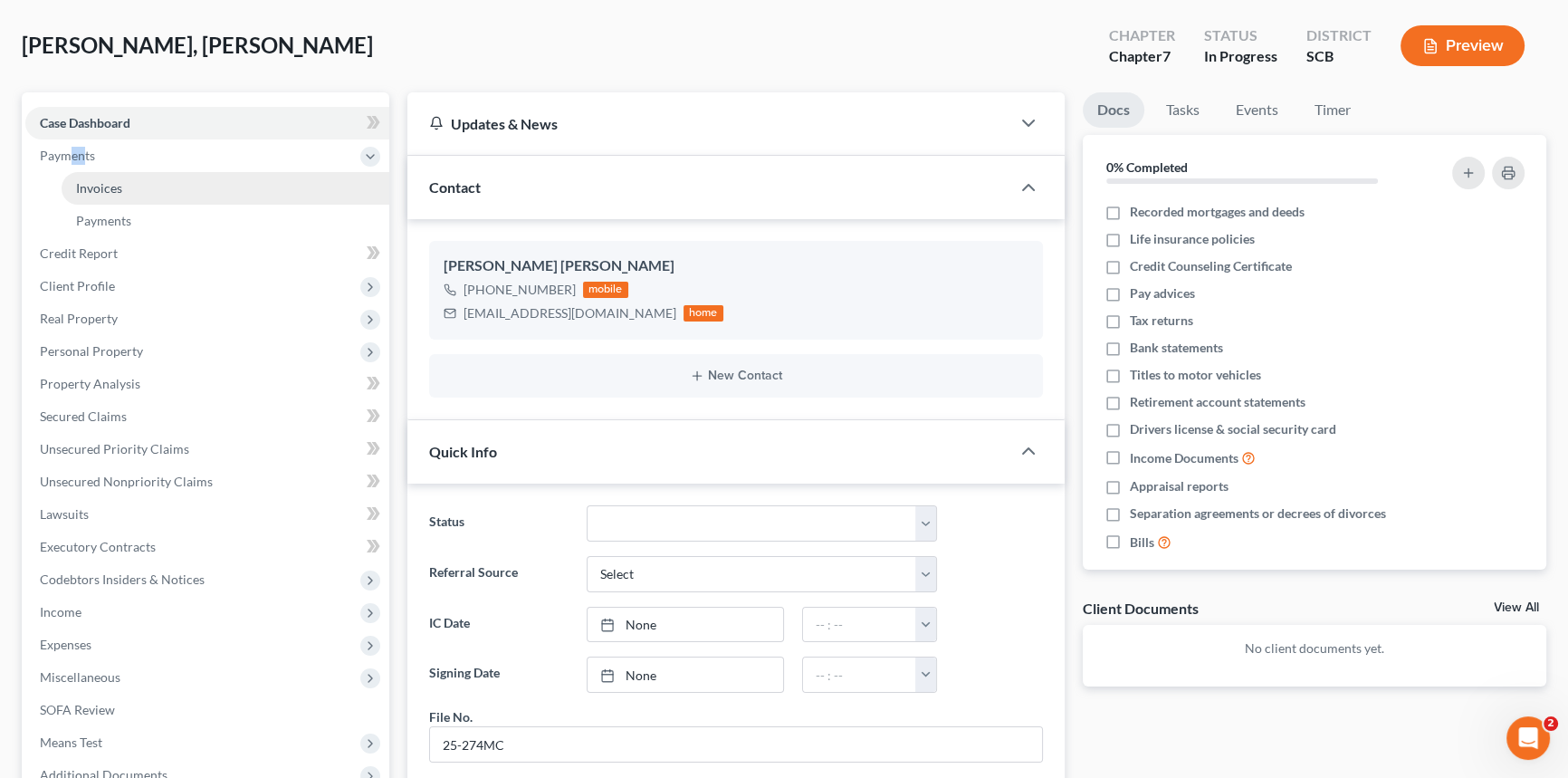
click at [93, 177] on link "Invoices" at bounding box center [226, 187] width 328 height 32
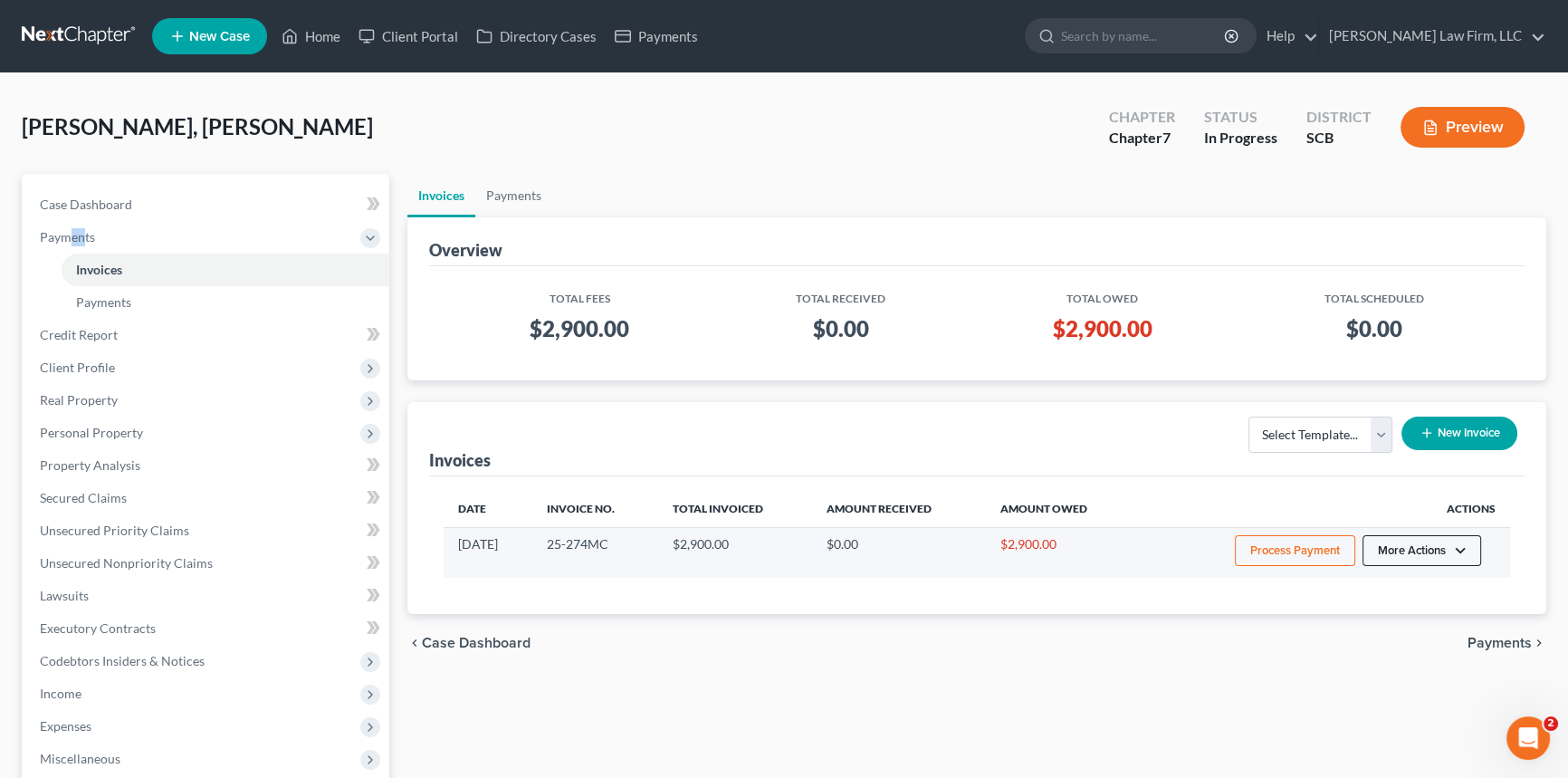
click at [1457, 536] on button "More Actions" at bounding box center [1421, 550] width 119 height 30
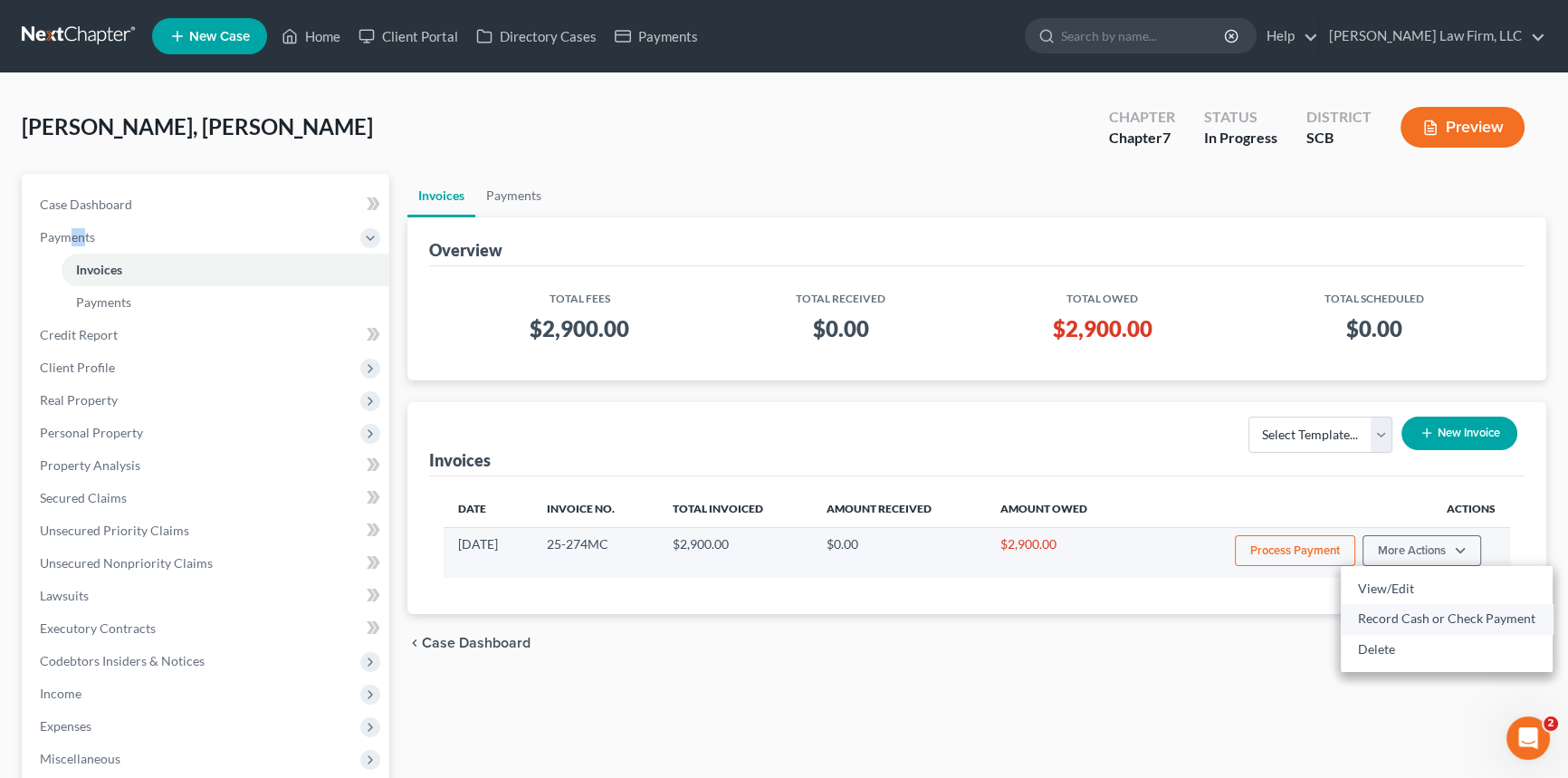
click at [1391, 608] on link "Record Cash or Check Payment" at bounding box center [1446, 618] width 212 height 30
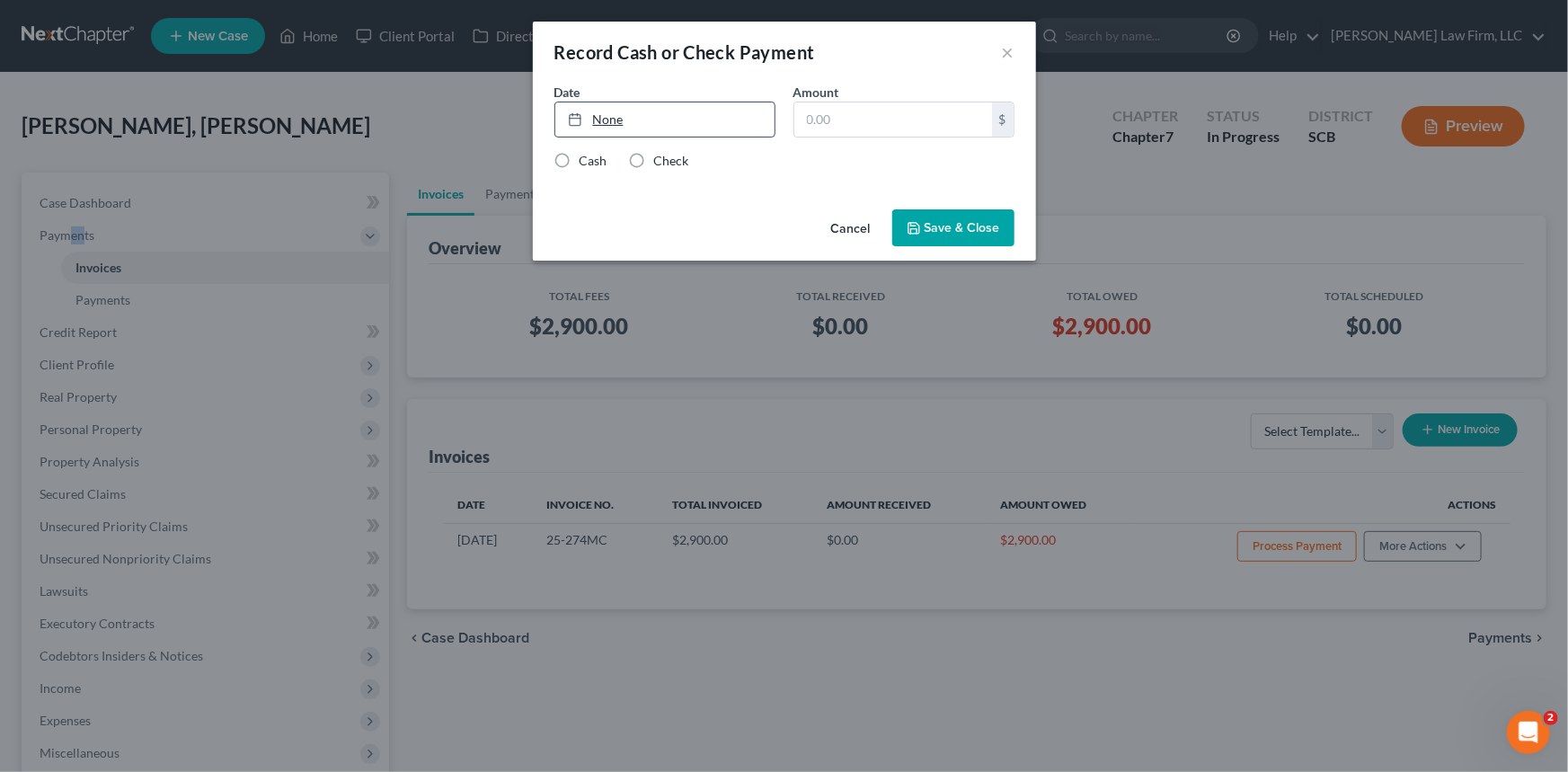
type input "10/15/2025"
click at [619, 111] on link "10/15/2025" at bounding box center [665, 119] width 219 height 34
drag, startPoint x: 809, startPoint y: 120, endPoint x: 818, endPoint y: 115, distance: 10.3
click at [817, 115] on input "text" at bounding box center [893, 119] width 198 height 34
type input "500.00"
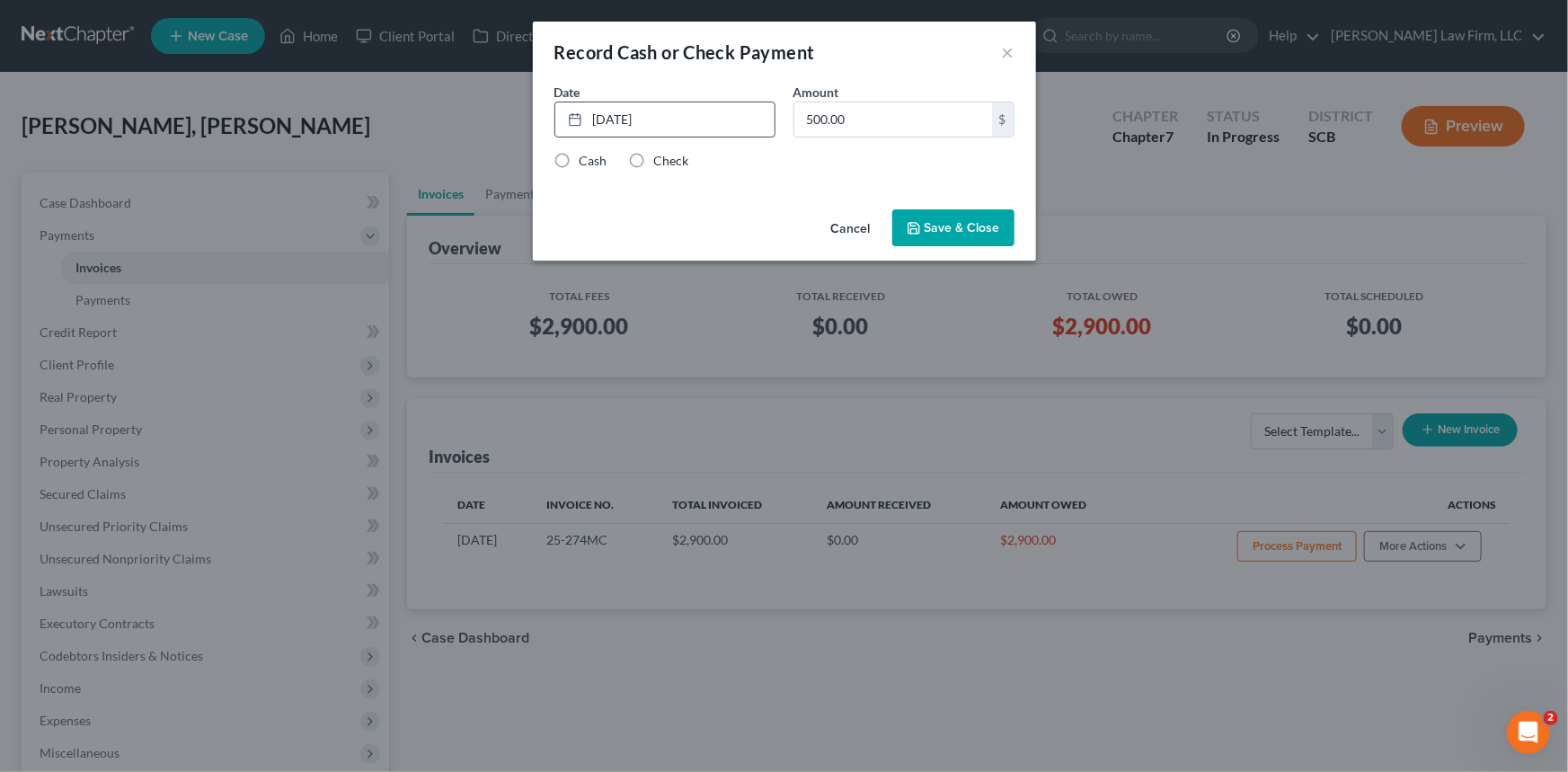
click at [579, 156] on label "Cash" at bounding box center [593, 161] width 28 height 18
click at [587, 156] on input "Cash" at bounding box center [593, 158] width 12 height 12
radio input "true"
click at [962, 216] on button "Save & Close" at bounding box center [954, 228] width 123 height 38
